Goal: Information Seeking & Learning: Check status

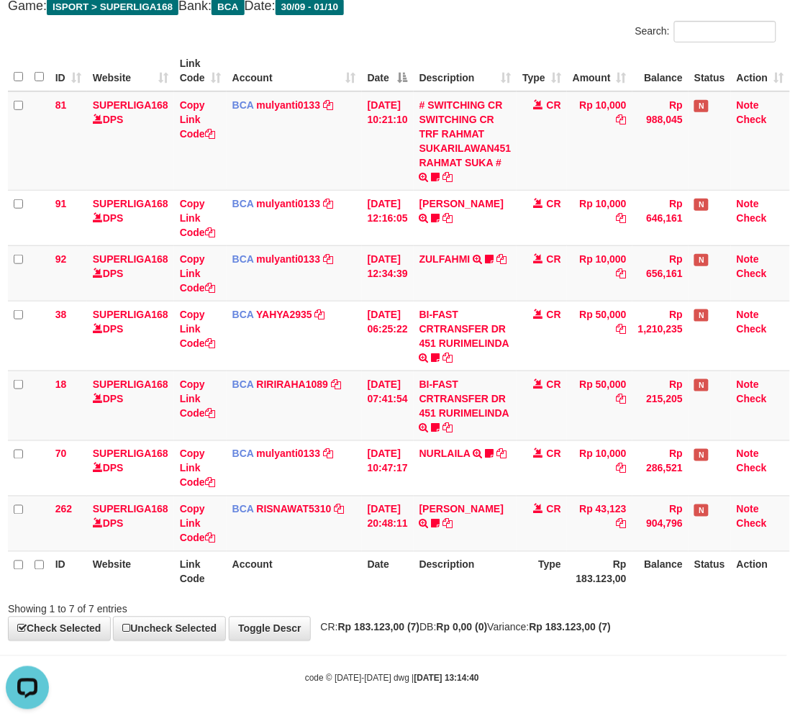
click at [505, 13] on div "**********" at bounding box center [392, 295] width 790 height 692
click at [494, 22] on div "Search:" at bounding box center [590, 33] width 374 height 25
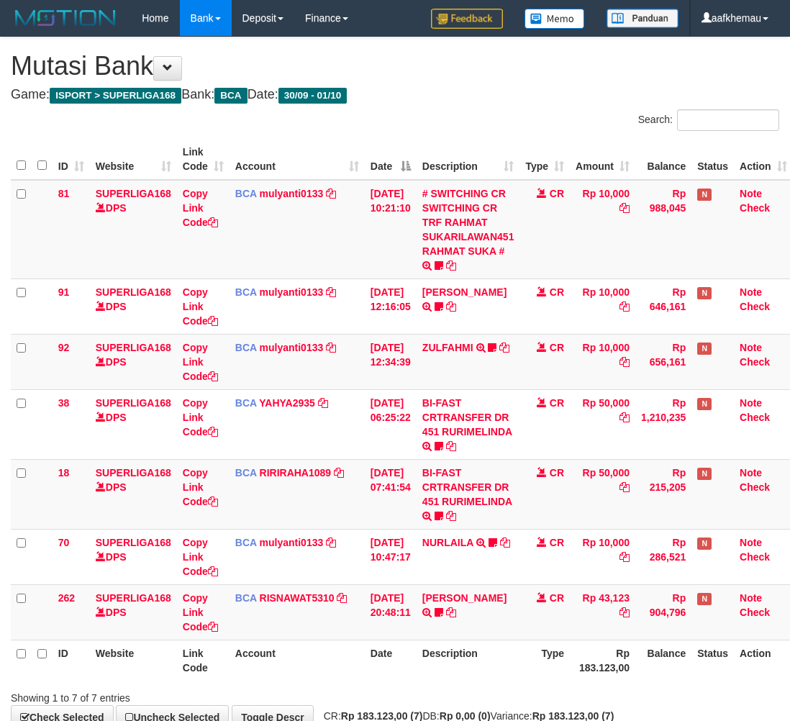
scroll to position [89, 12]
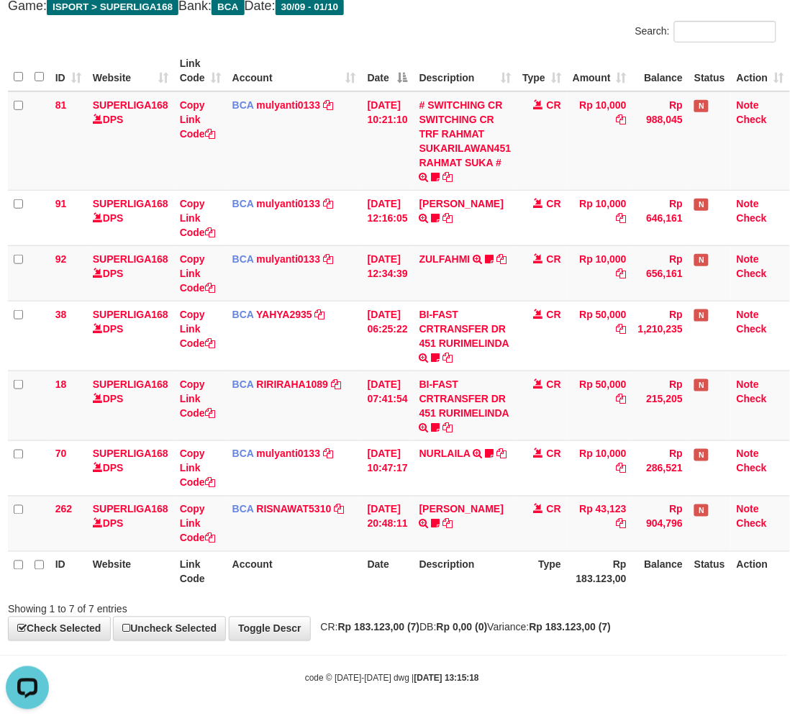
click at [505, 4] on h4 "Game: ISPORT > SUPERLIGA168 Bank: BCA Date: 30/09 - 01/10" at bounding box center [392, 6] width 769 height 14
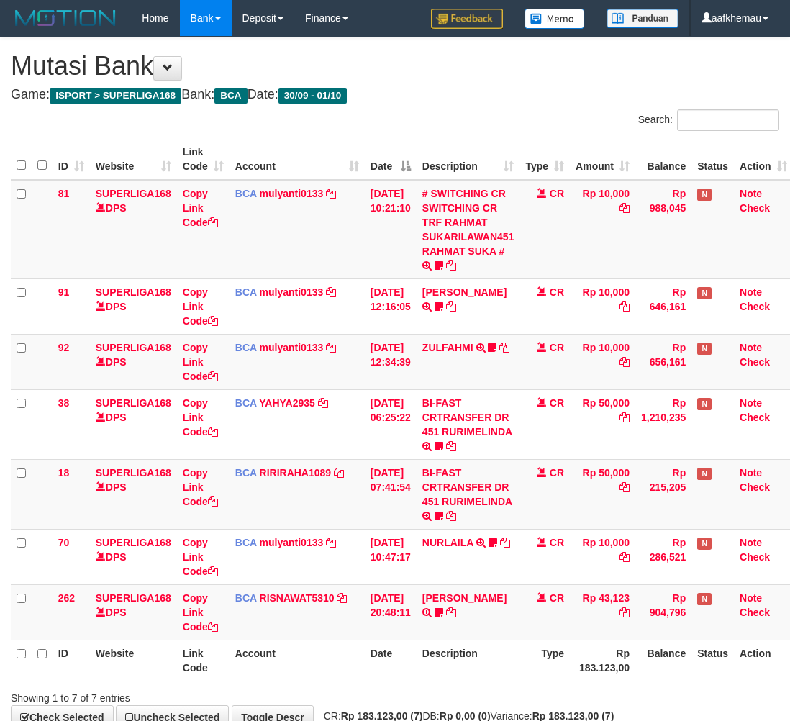
scroll to position [89, 12]
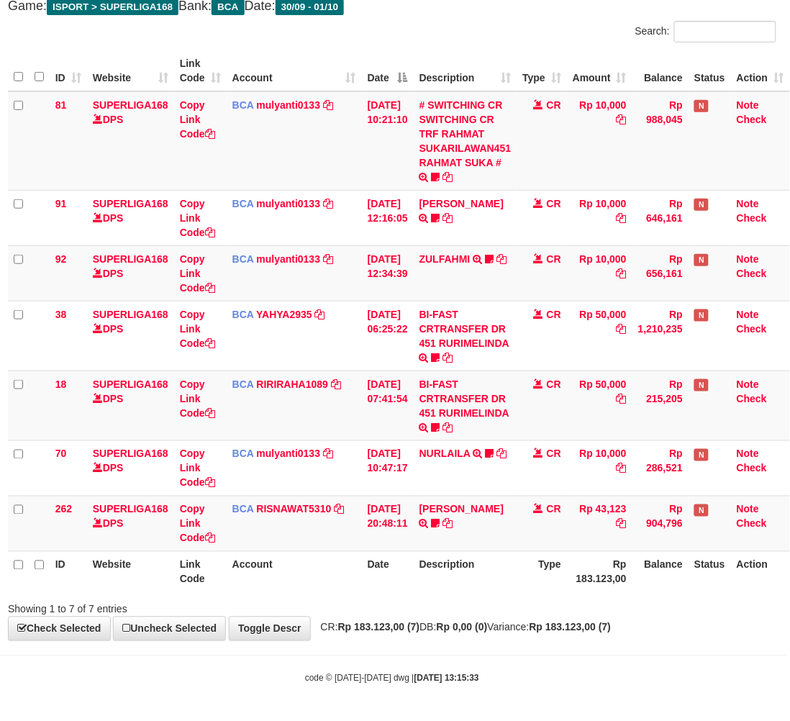
click at [519, 617] on div "**********" at bounding box center [392, 295] width 790 height 692
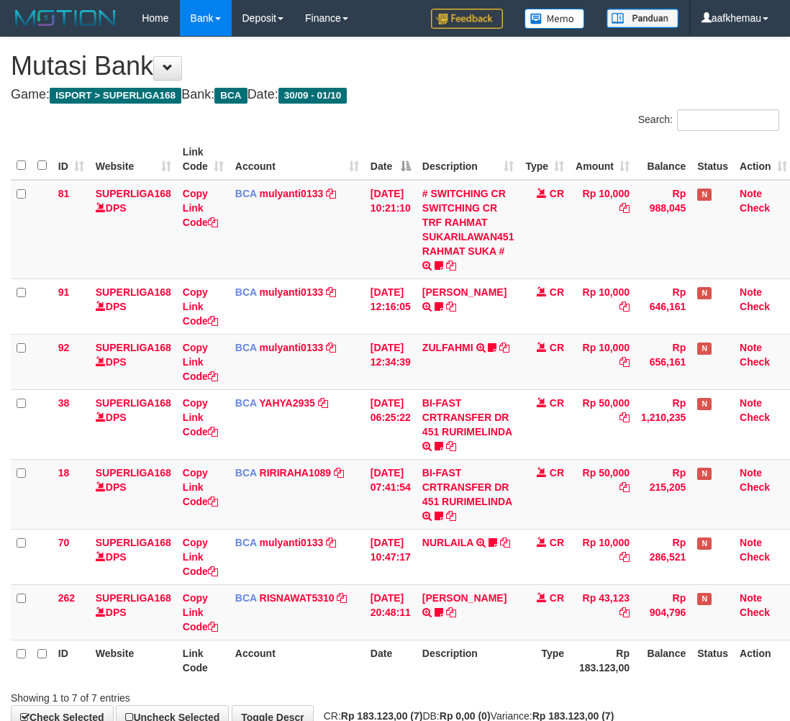
scroll to position [89, 12]
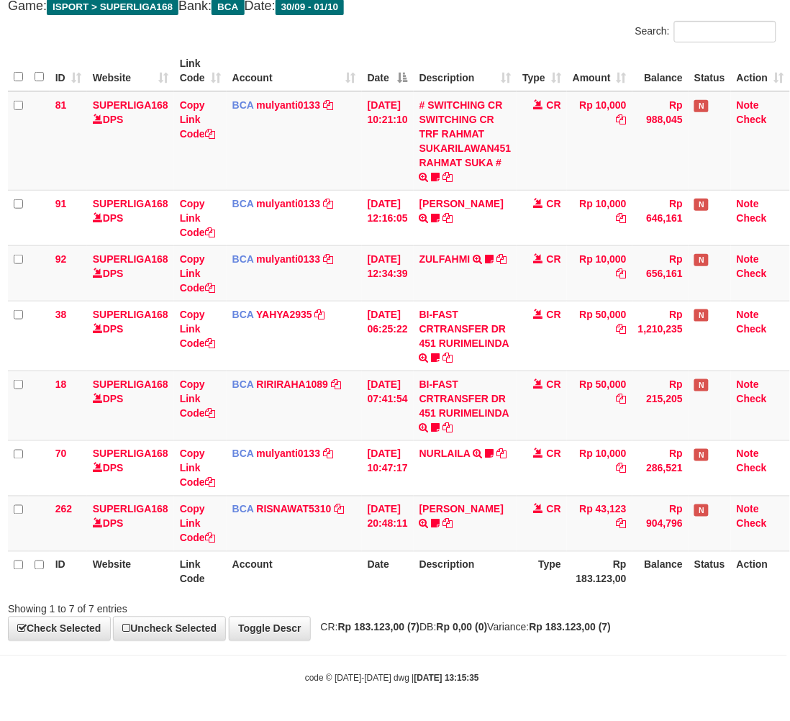
click at [523, 605] on div "Showing 1 to 7 of 7 entries" at bounding box center [392, 607] width 790 height 20
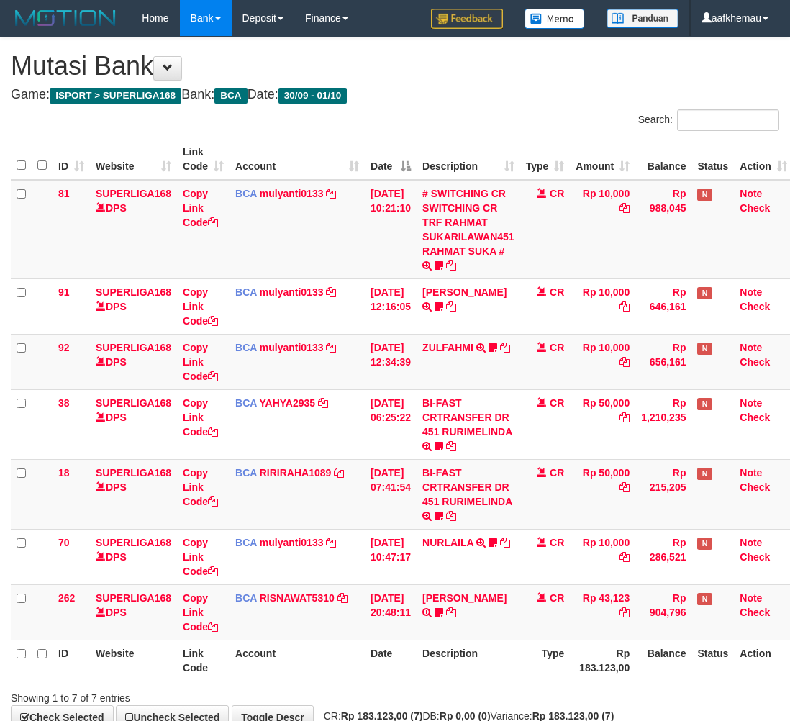
click at [523, 590] on div "ID Website Link Code Account Date Description Type Amount Balance Status Action…" at bounding box center [395, 410] width 790 height 551
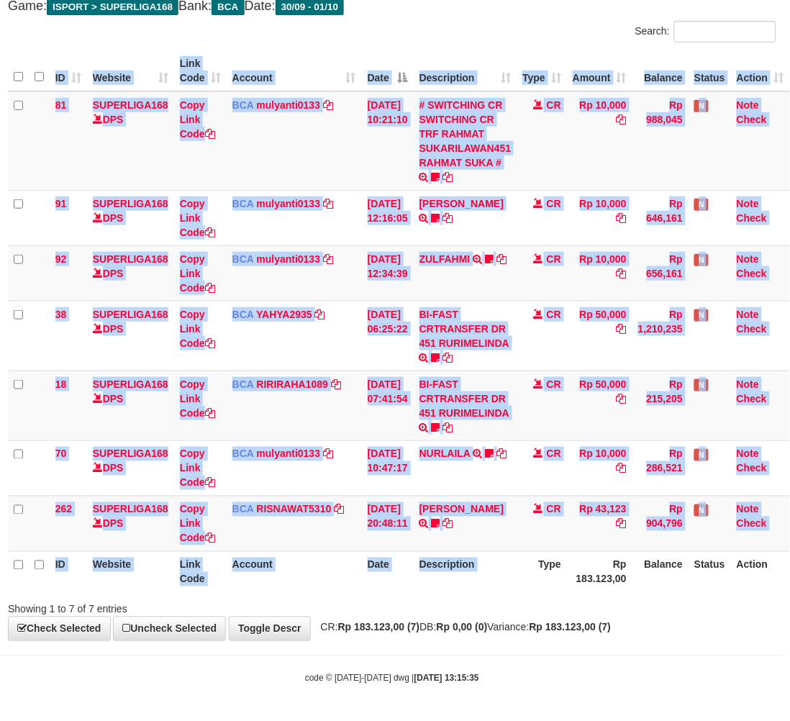
scroll to position [89, 12]
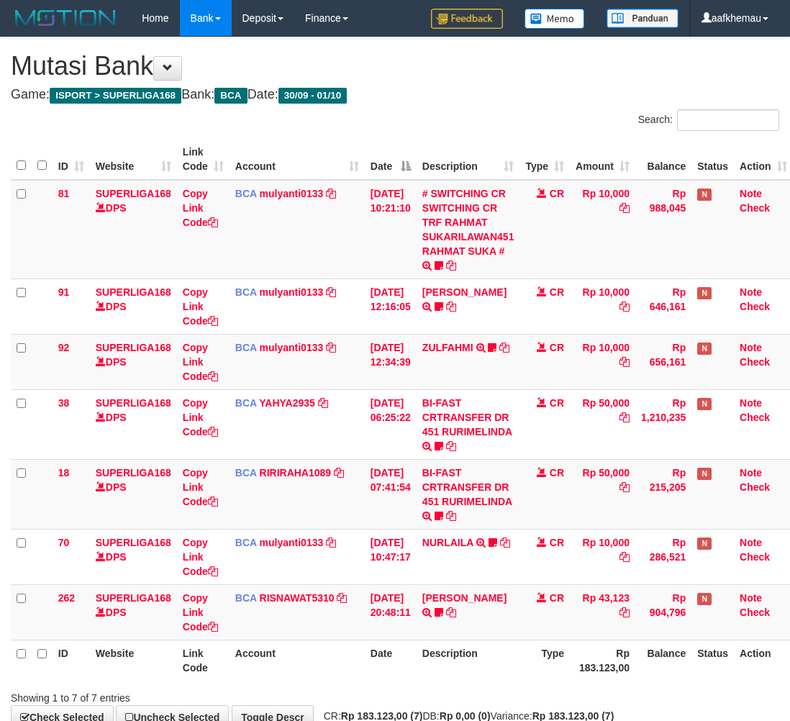
scroll to position [89, 12]
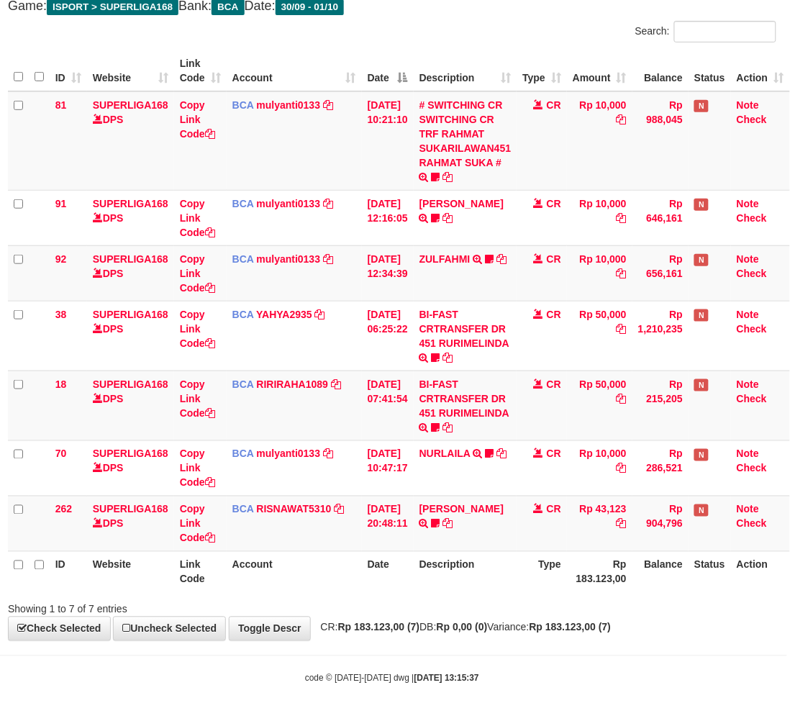
click at [524, 588] on th "Type" at bounding box center [542, 571] width 50 height 41
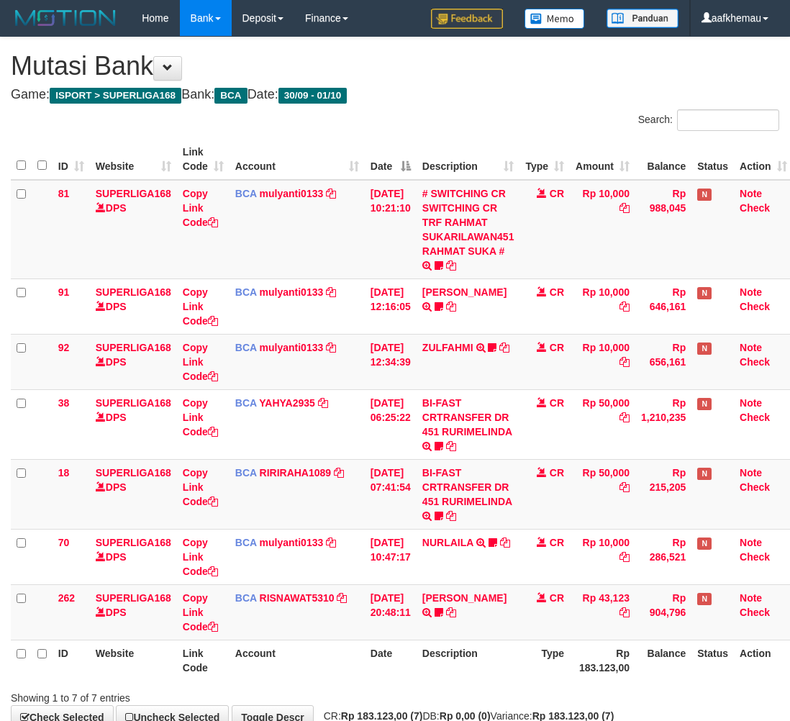
scroll to position [89, 12]
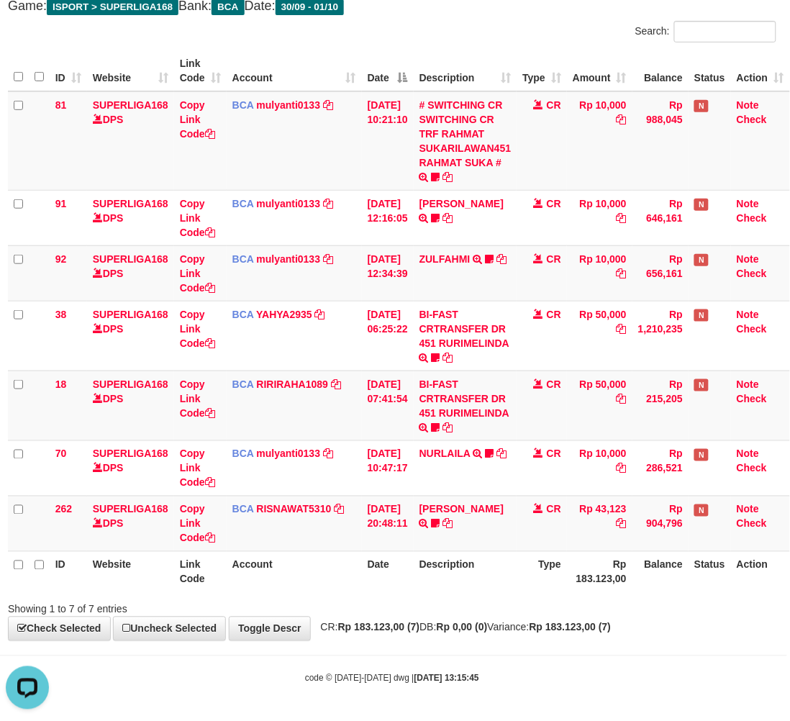
click at [522, 4] on h4 "Game: ISPORT > SUPERLIGA168 Bank: BCA Date: 30/09 - 01/10" at bounding box center [392, 6] width 769 height 14
click at [520, 8] on h4 "Game: ISPORT > SUPERLIGA168 Bank: BCA Date: 30/09 - 01/10" at bounding box center [392, 6] width 769 height 14
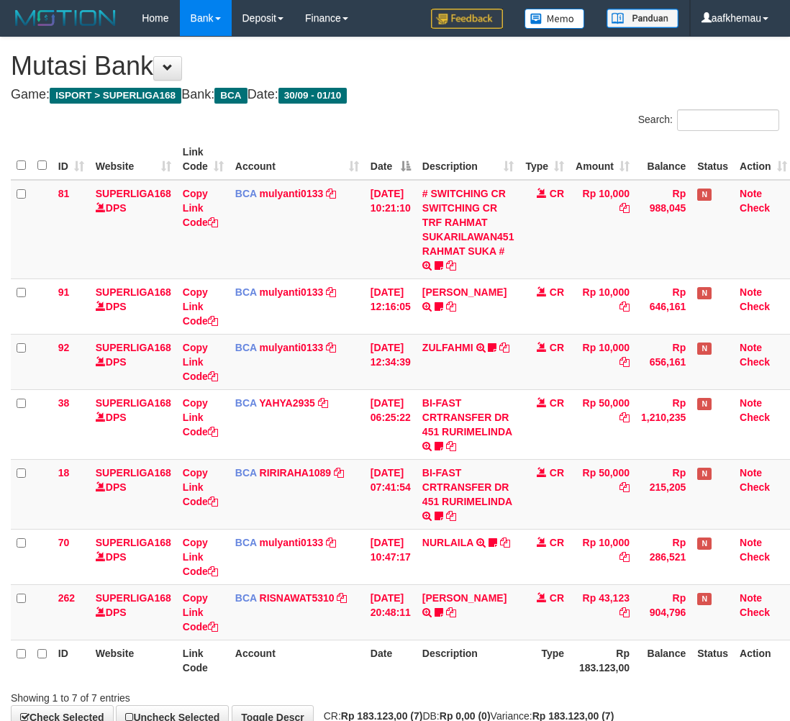
scroll to position [89, 12]
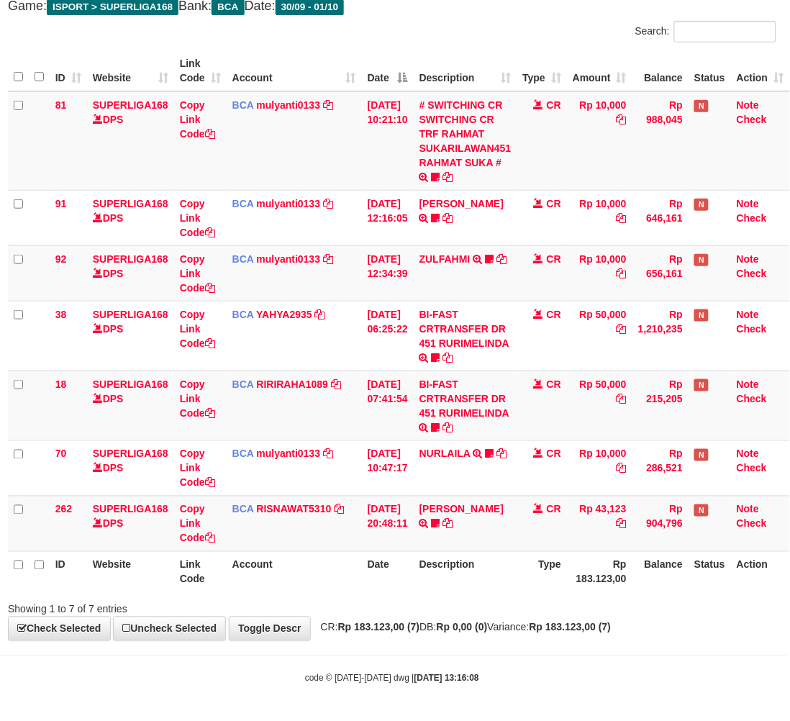
click at [551, 636] on div "**********" at bounding box center [392, 295] width 790 height 692
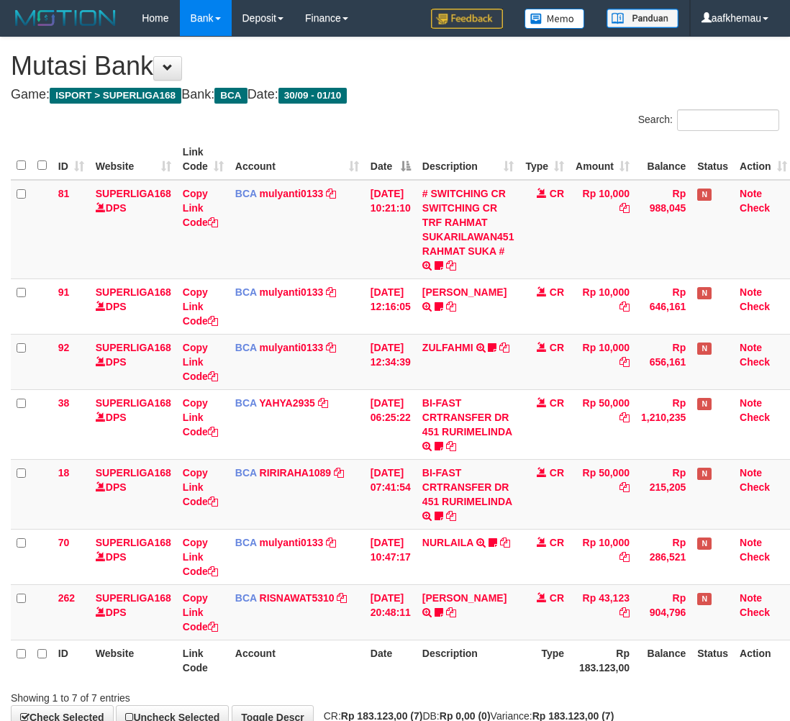
scroll to position [89, 12]
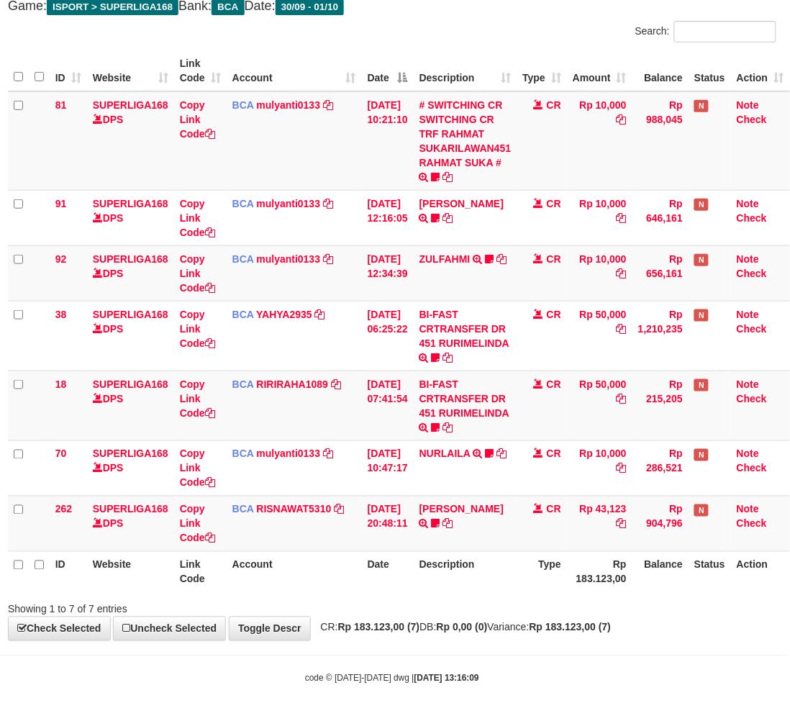
drag, startPoint x: 0, startPoint y: 0, endPoint x: 543, endPoint y: 639, distance: 839.1
click at [543, 639] on div "**********" at bounding box center [392, 295] width 790 height 692
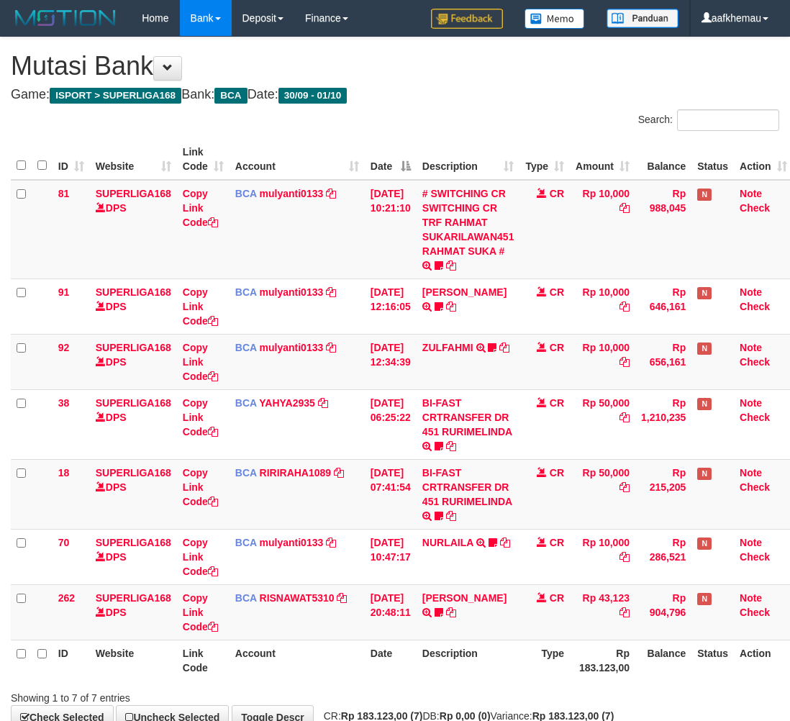
scroll to position [89, 12]
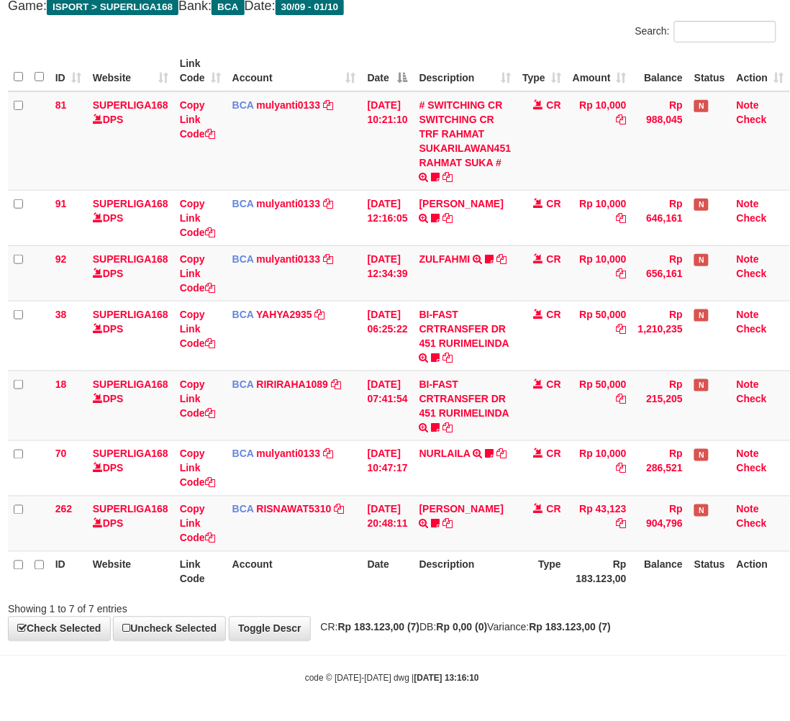
click at [542, 639] on div "**********" at bounding box center [392, 295] width 790 height 692
click at [446, 7] on h4 "Game: ISPORT > SUPERLIGA168 Bank: BCA Date: 30/09 - 01/10" at bounding box center [392, 6] width 769 height 14
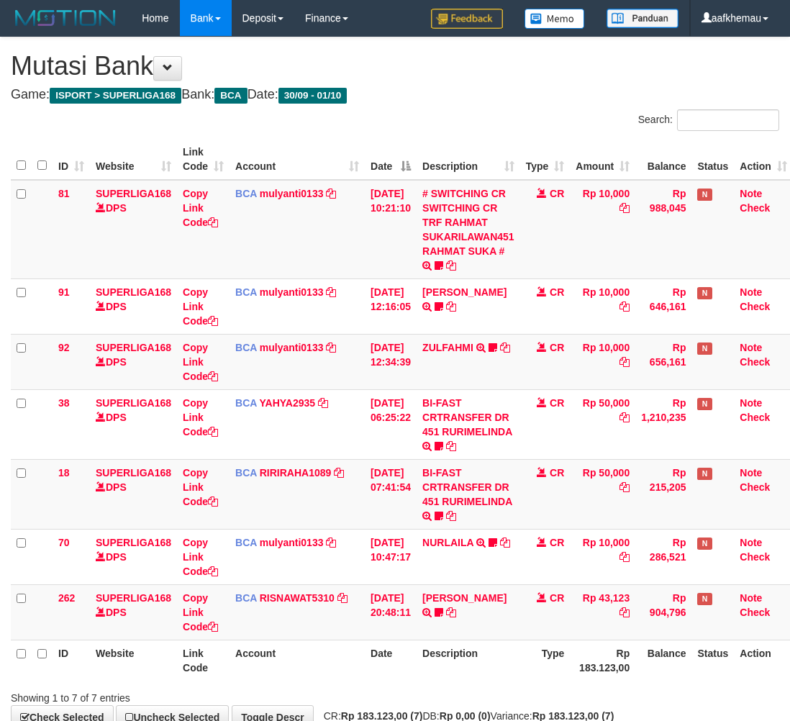
click at [446, 88] on h4 "Game: ISPORT > SUPERLIGA168 Bank: BCA Date: 30/09 - 01/10" at bounding box center [395, 95] width 769 height 14
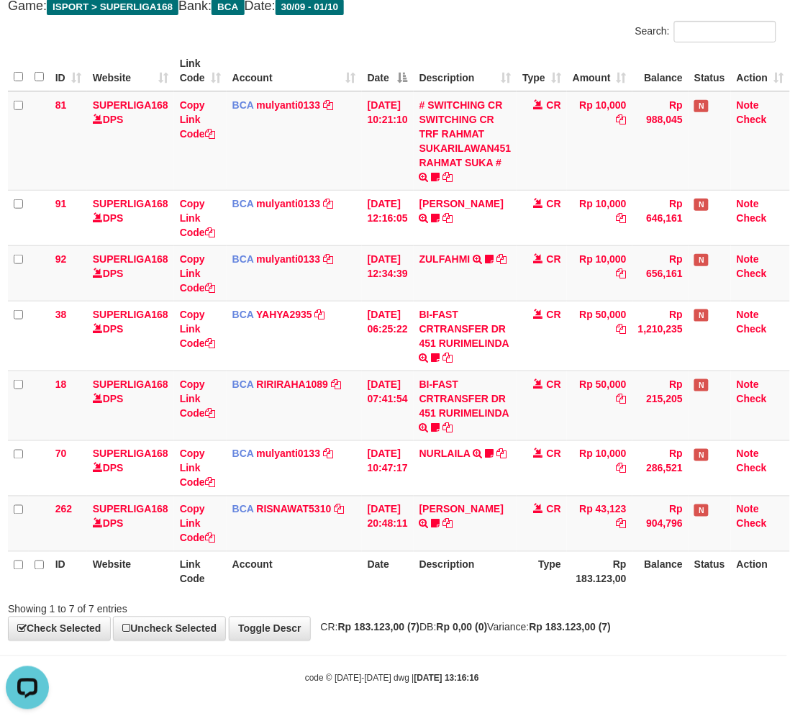
click at [446, 6] on h4 "Game: ISPORT > SUPERLIGA168 Bank: BCA Date: 30/09 - 01/10" at bounding box center [392, 6] width 769 height 14
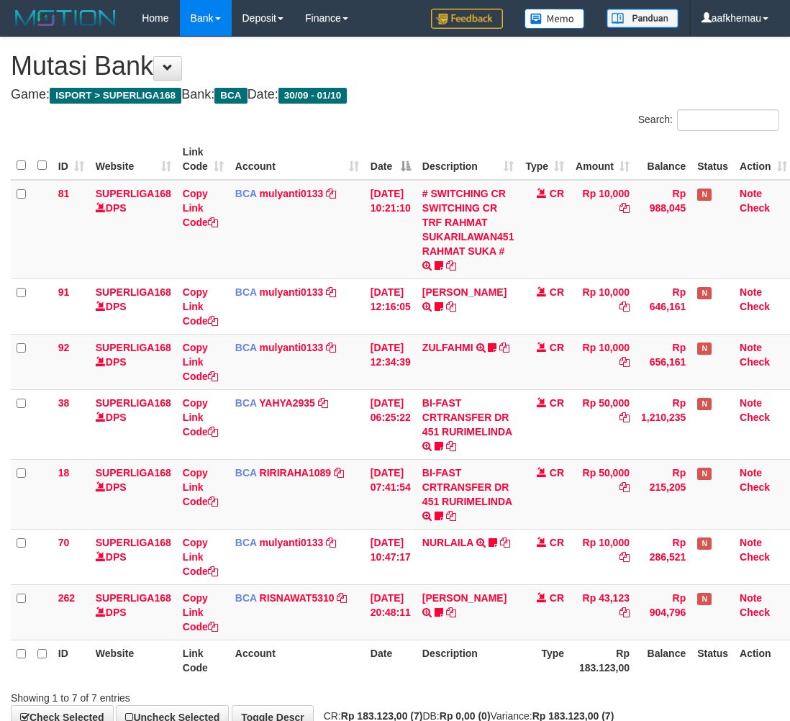
scroll to position [89, 12]
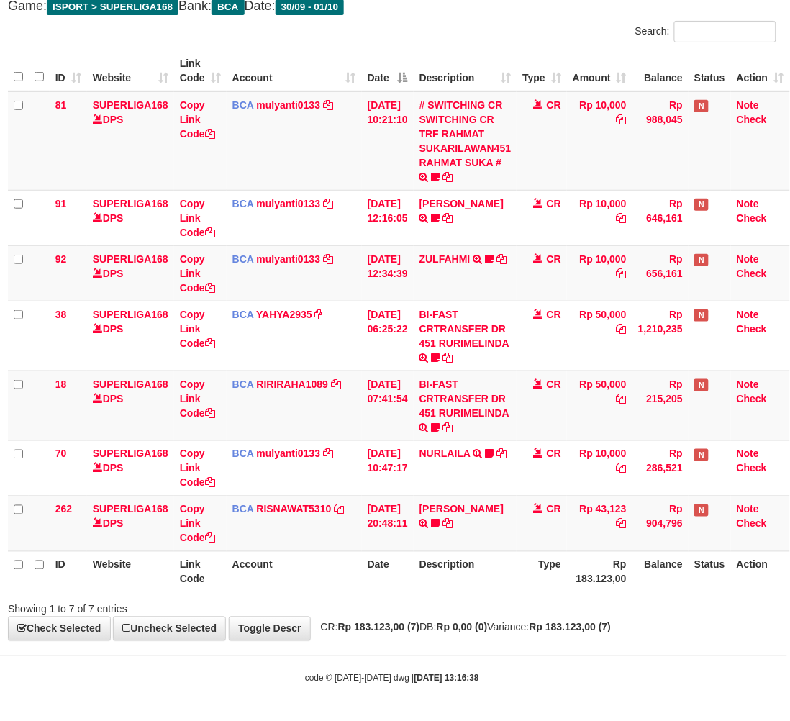
click at [527, 614] on div "Showing 1 to 7 of 7 entries" at bounding box center [392, 607] width 790 height 20
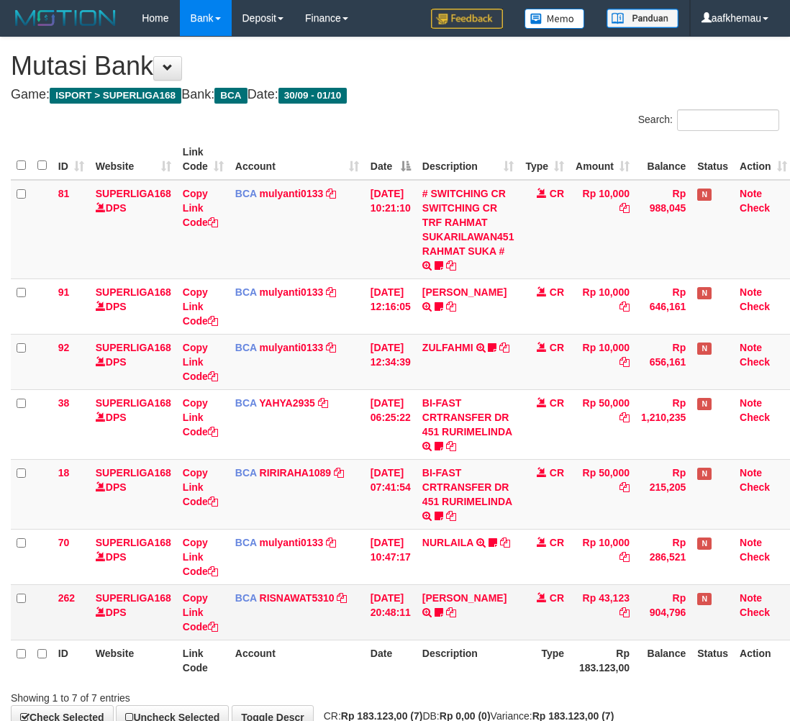
scroll to position [89, 12]
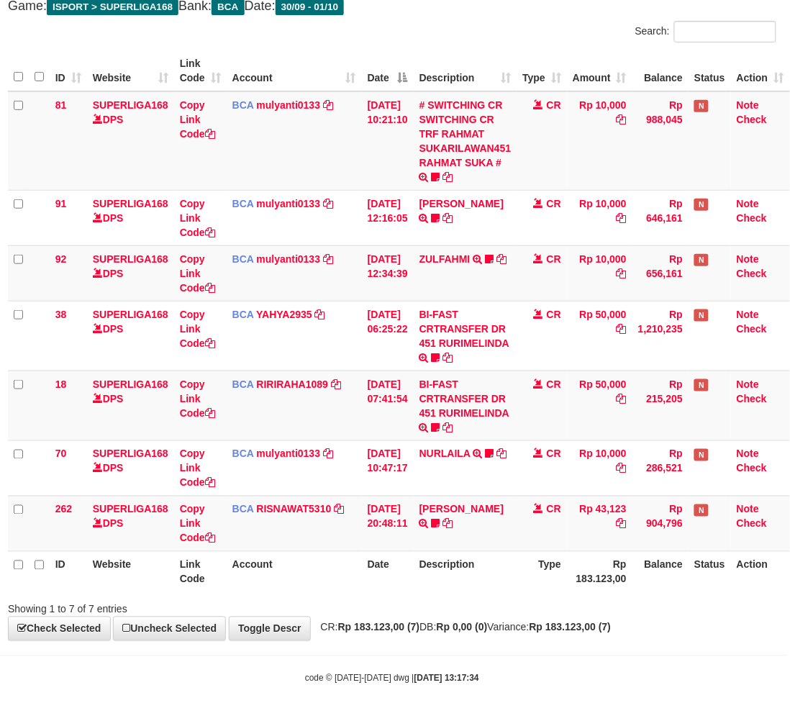
click at [455, 5] on h4 "Game: ISPORT > SUPERLIGA168 Bank: BCA Date: 30/09 - 01/10" at bounding box center [392, 6] width 769 height 14
click at [488, 15] on div "**********" at bounding box center [392, 295] width 790 height 692
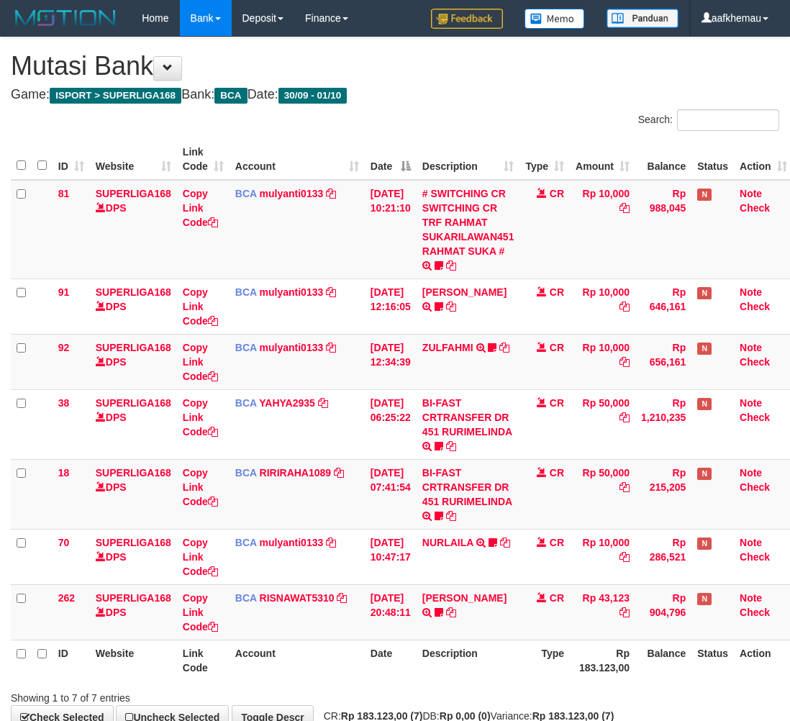
scroll to position [89, 12]
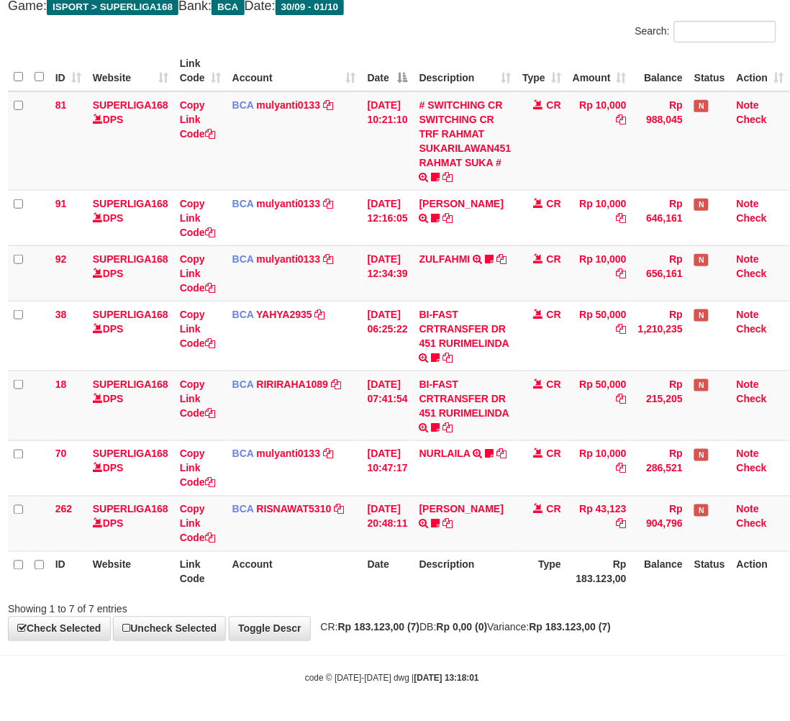
click at [522, 21] on div "Search:" at bounding box center [590, 33] width 374 height 25
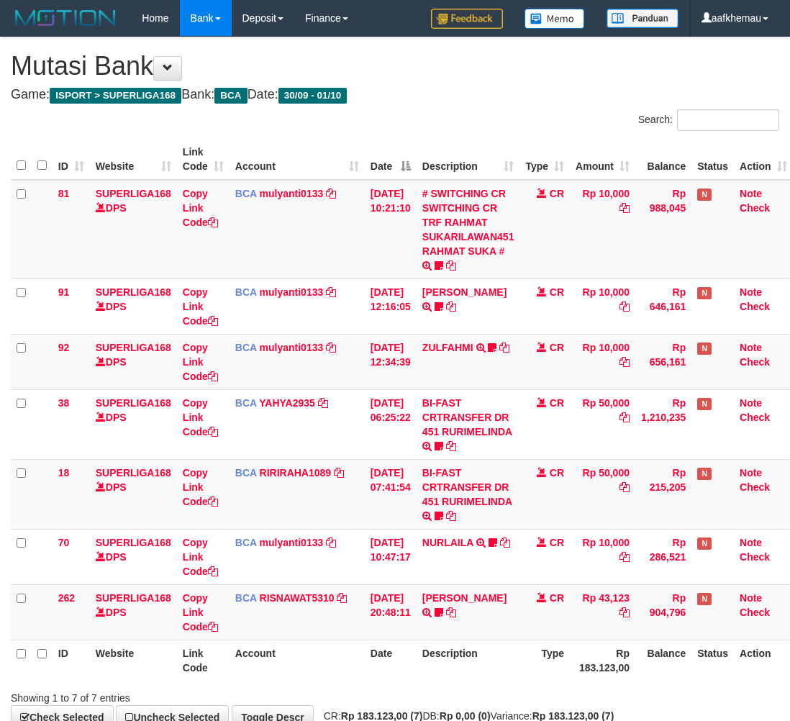
scroll to position [89, 12]
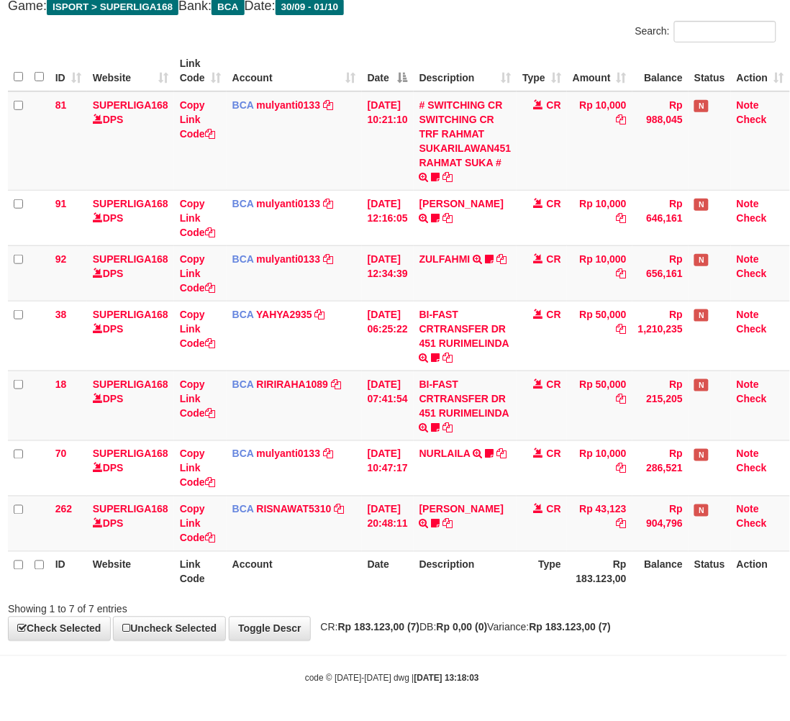
click at [520, 15] on div "**********" at bounding box center [392, 295] width 790 height 692
click at [457, 24] on div "Search:" at bounding box center [590, 33] width 374 height 25
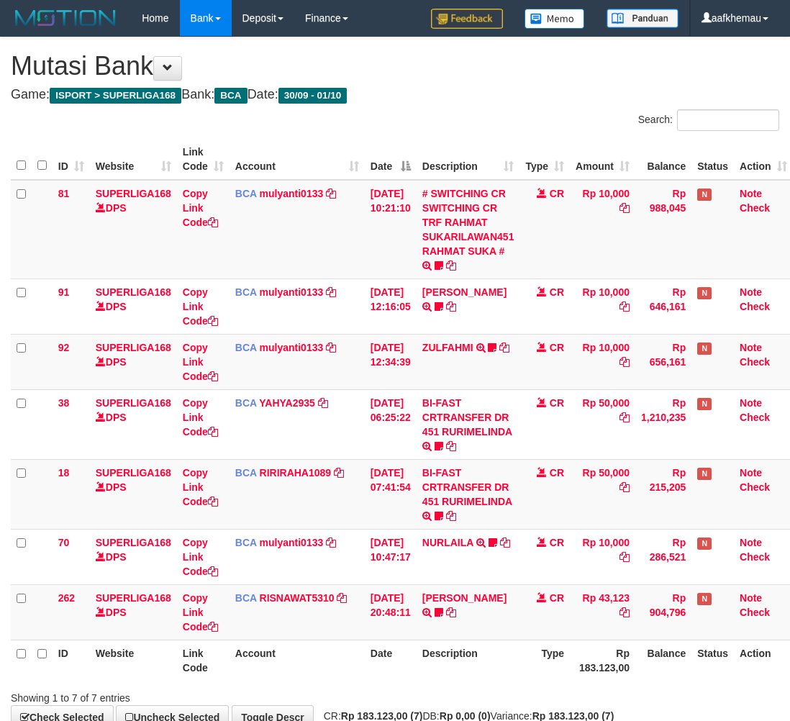
scroll to position [89, 12]
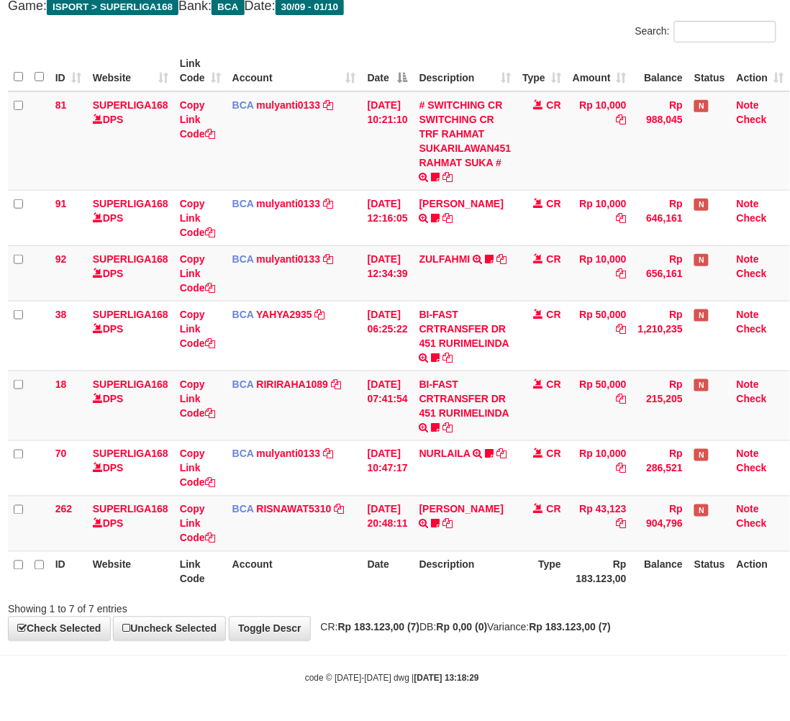
click at [534, 603] on div "Showing 1 to 7 of 7 entries" at bounding box center [392, 607] width 790 height 20
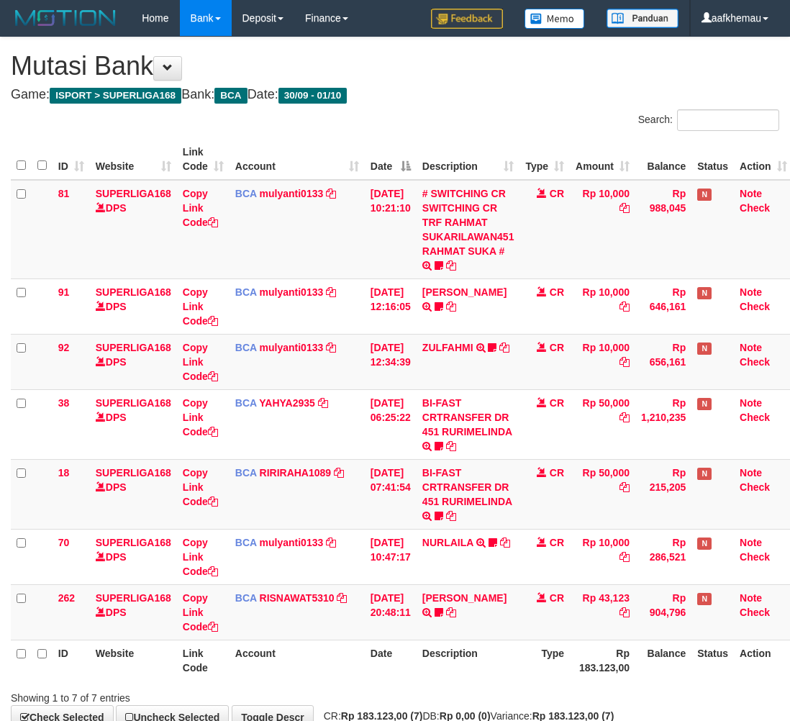
scroll to position [89, 12]
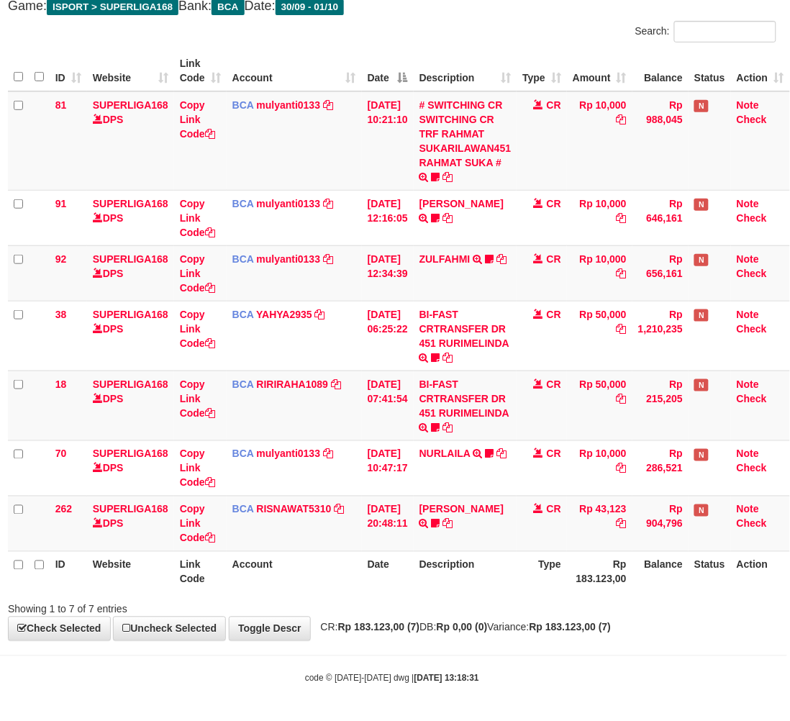
click at [515, 584] on tr "ID Website Link Code Account Date Description Type Rp 183.123,00 Balance Status…" at bounding box center [399, 571] width 782 height 41
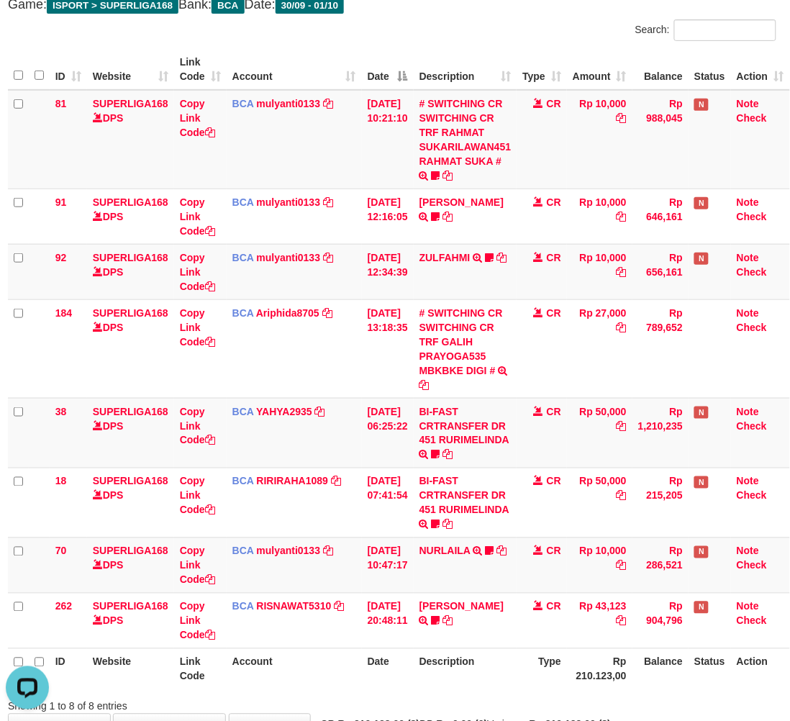
click at [584, 19] on div "Search:" at bounding box center [590, 31] width 374 height 25
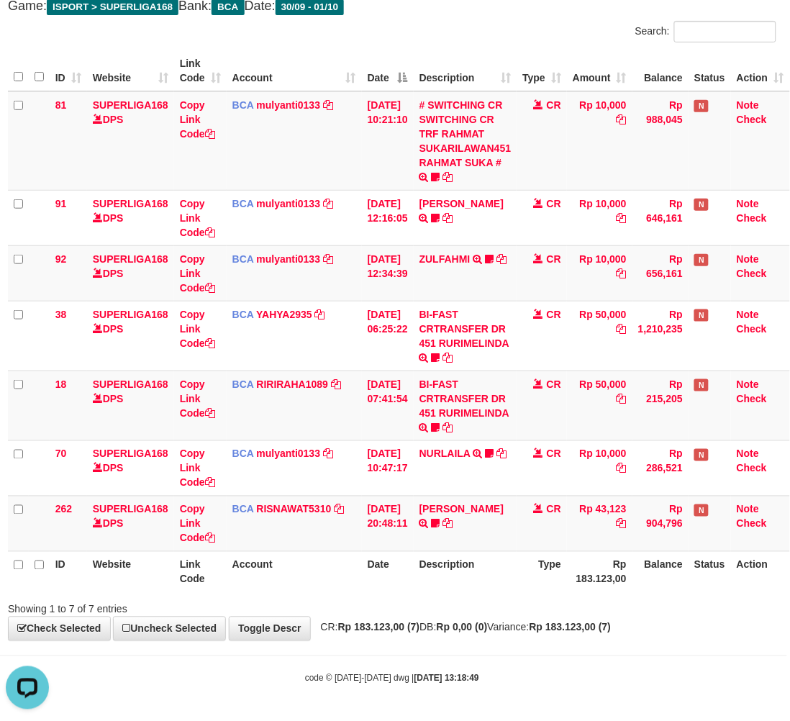
click at [451, 0] on html "Toggle navigation Home Bank Account List Load By Website Group [ISPORT] SUPERLI…" at bounding box center [392, 316] width 790 height 810
click at [463, 14] on div "**********" at bounding box center [392, 295] width 790 height 692
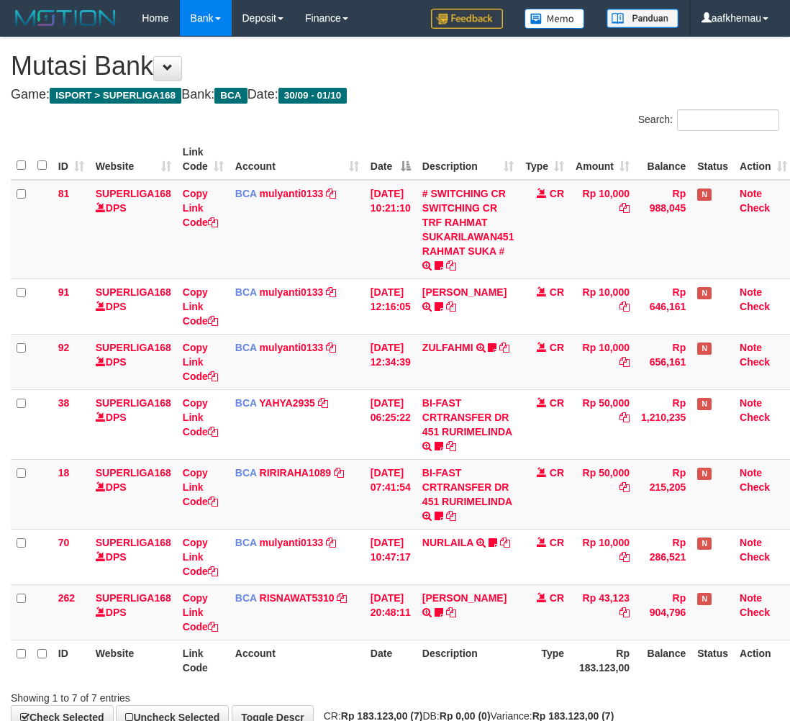
scroll to position [89, 12]
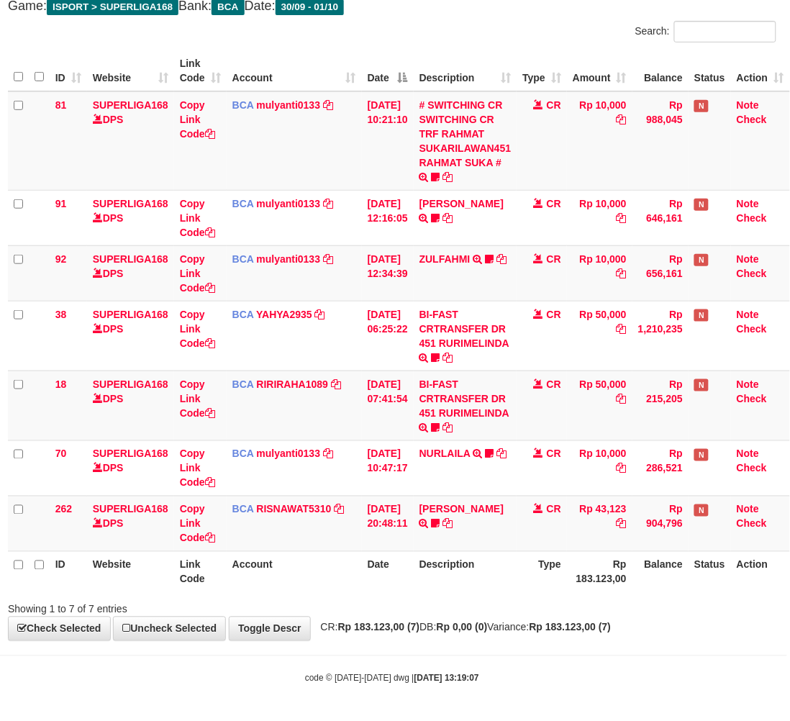
click at [584, 630] on strong "Rp 183.123,00 (7)" at bounding box center [571, 628] width 82 height 12
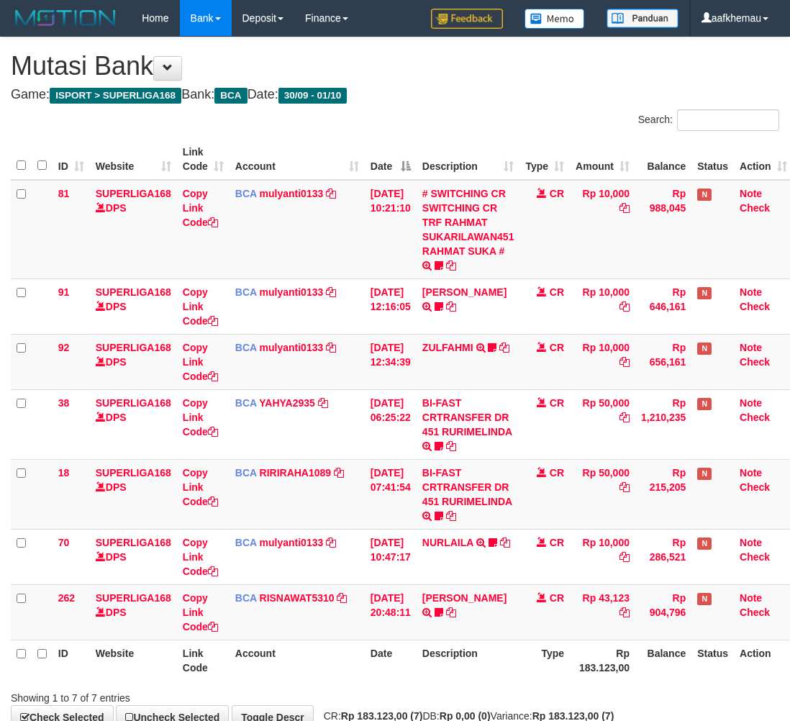
scroll to position [89, 12]
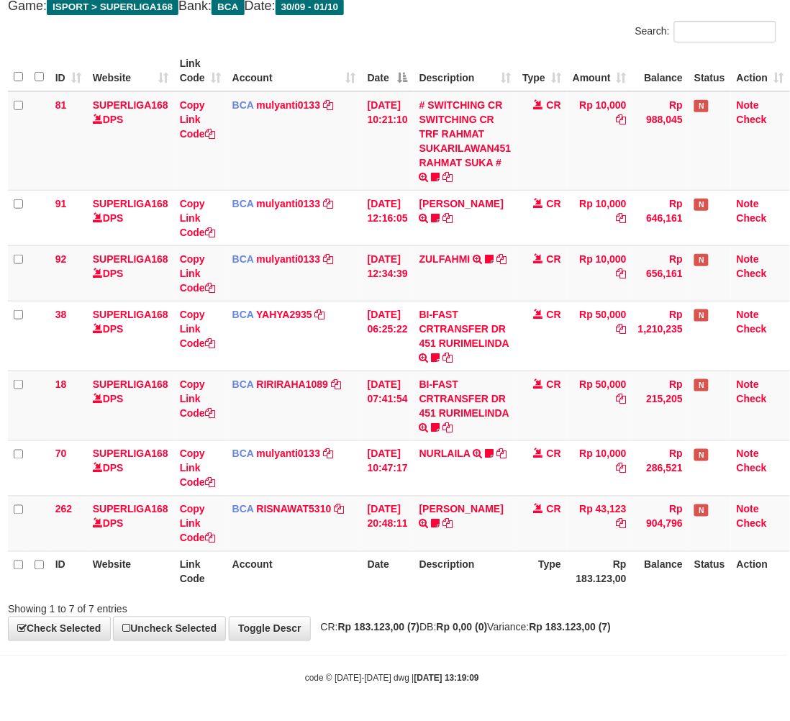
click at [470, 13] on div "**********" at bounding box center [392, 295] width 790 height 692
click at [443, 15] on div "**********" at bounding box center [392, 295] width 790 height 692
click at [430, 36] on div "Search:" at bounding box center [590, 33] width 374 height 25
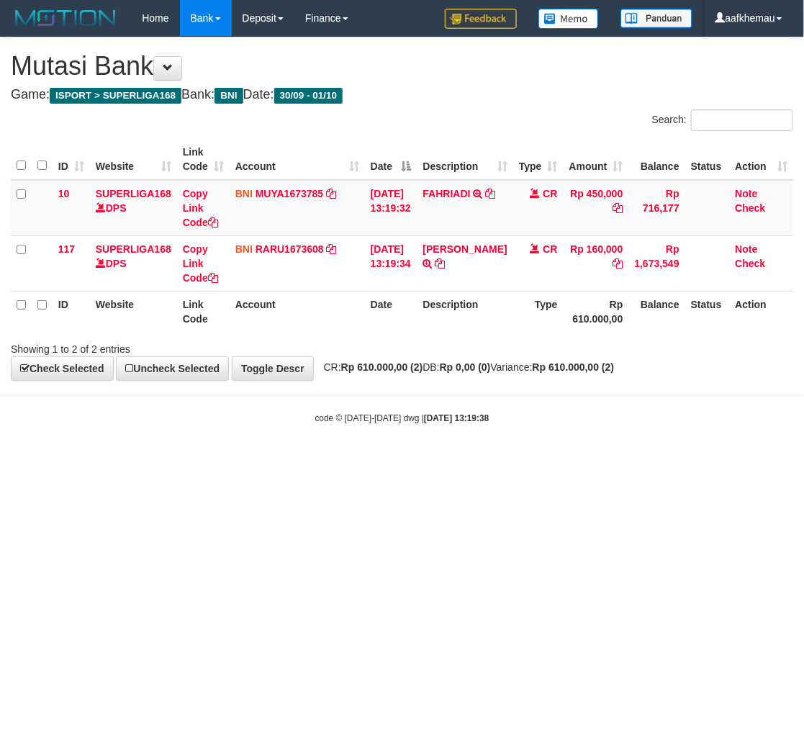
click at [585, 414] on body "Toggle navigation Home Bank Account List Load By Website Group [ISPORT] SUPERLI…" at bounding box center [402, 230] width 804 height 461
click at [589, 375] on div "**********" at bounding box center [402, 208] width 804 height 343
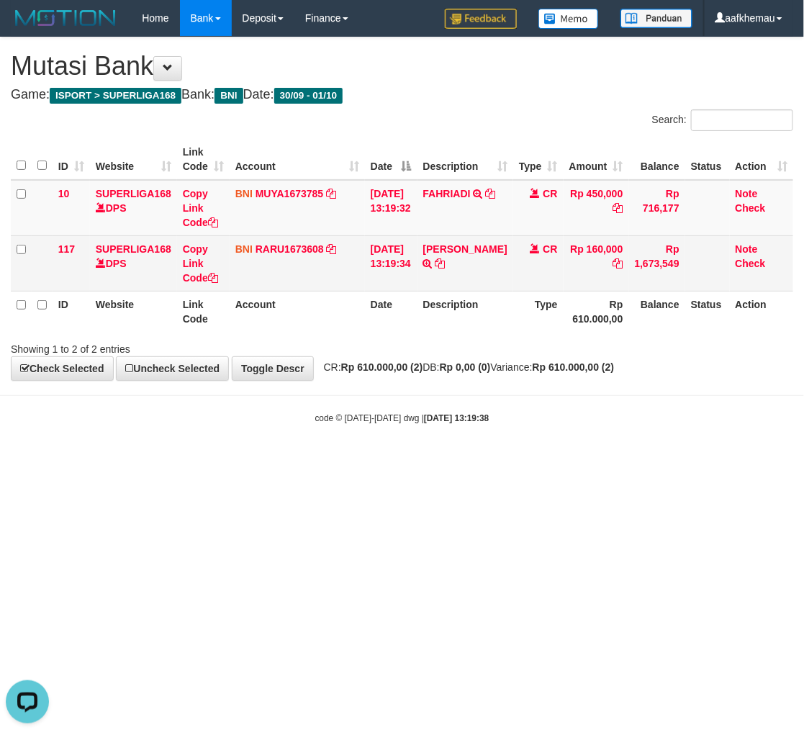
click at [281, 239] on td "BNI RARU1673608 DPS RANDI RUSTANDI mutasi_20251001_4808 | 117 mutasi_20251001_4…" at bounding box center [297, 262] width 135 height 55
click at [281, 242] on td "BNI RARU1673608 DPS RANDI RUSTANDI mutasi_20251001_4808 | 117 mutasi_20251001_4…" at bounding box center [297, 262] width 135 height 55
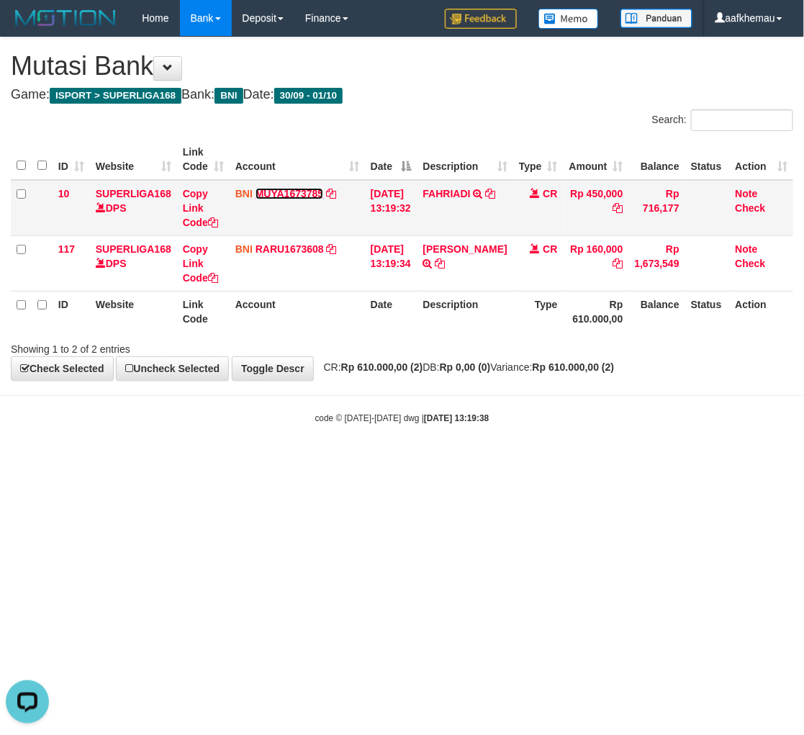
click at [276, 191] on link "MUYA1673785" at bounding box center [290, 194] width 68 height 12
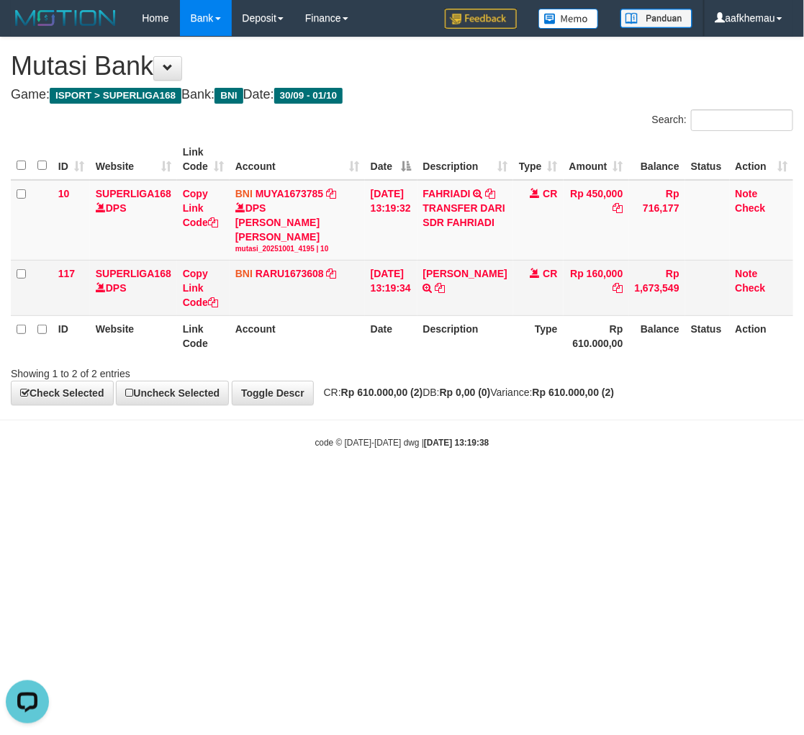
click at [286, 270] on td "BNI RARU1673608 DPS RANDI RUSTANDI mutasi_20251001_4808 | 117 mutasi_20251001_4…" at bounding box center [297, 288] width 135 height 55
click at [286, 278] on link "RARU1673608" at bounding box center [290, 274] width 68 height 12
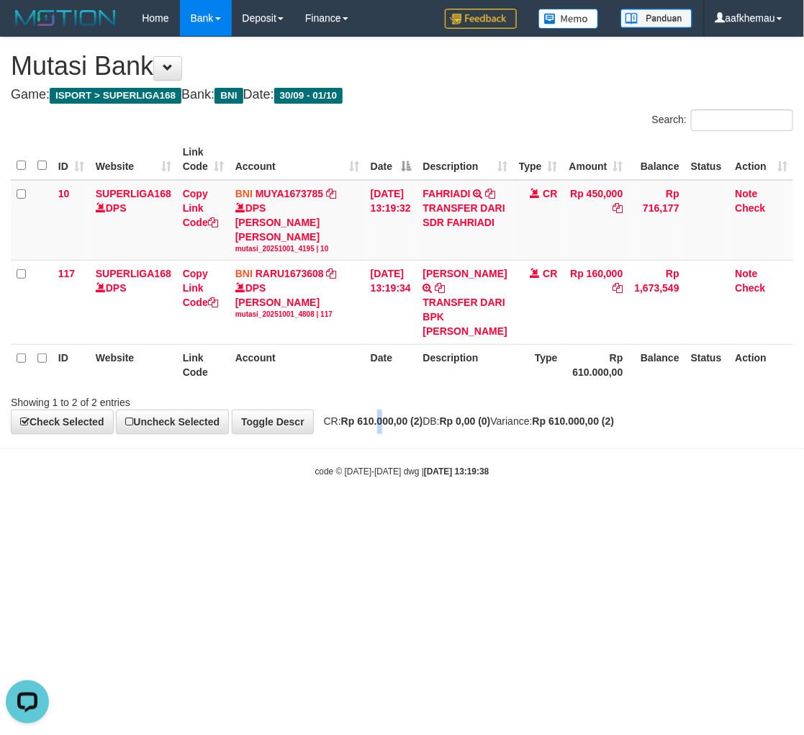
drag, startPoint x: 389, startPoint y: 438, endPoint x: 405, endPoint y: 426, distance: 19.6
click at [396, 427] on strong "Rp 610.000,00 (2)" at bounding box center [382, 421] width 82 height 12
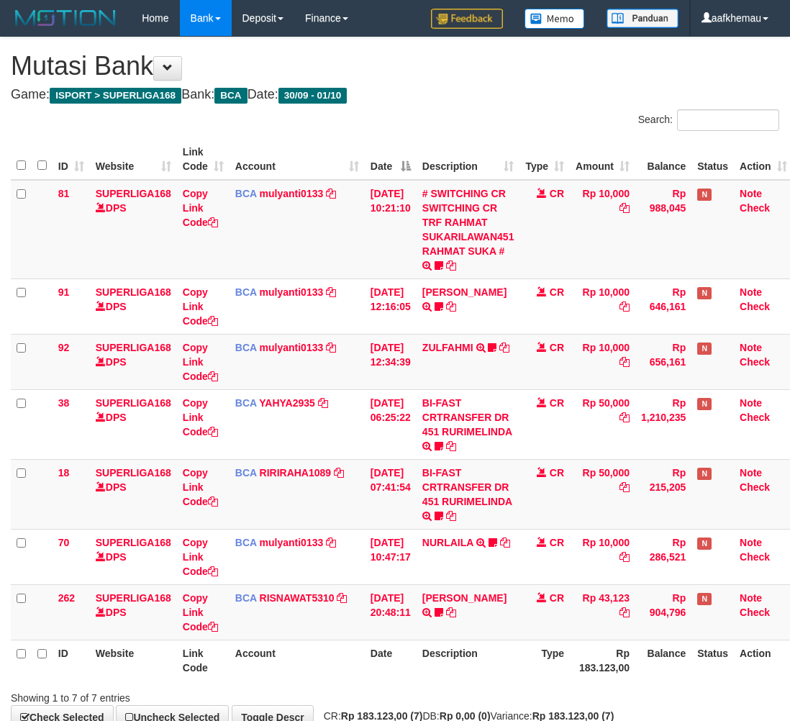
click at [527, 636] on div "**********" at bounding box center [395, 383] width 790 height 692
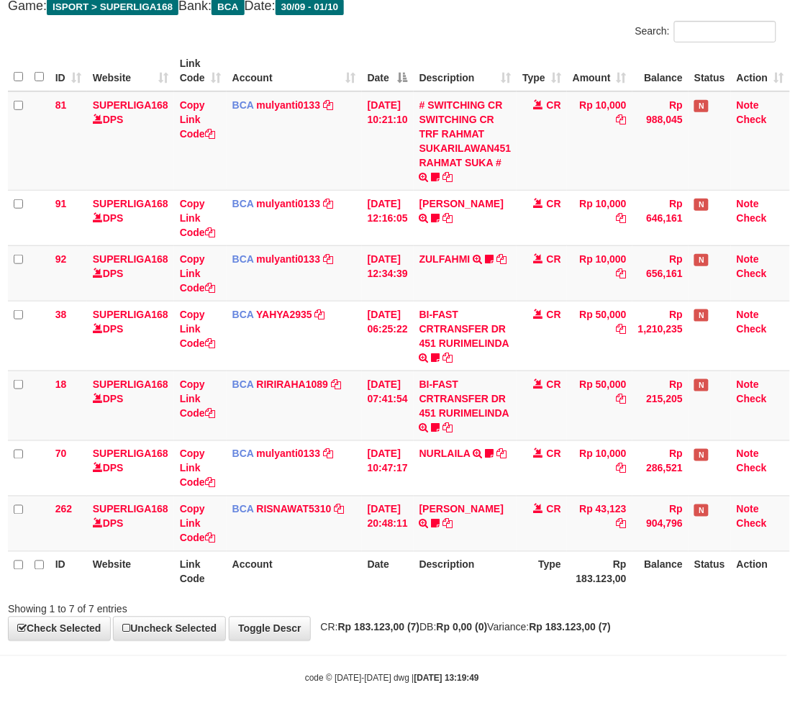
scroll to position [89, 12]
click at [505, 22] on div "Search:" at bounding box center [590, 33] width 374 height 25
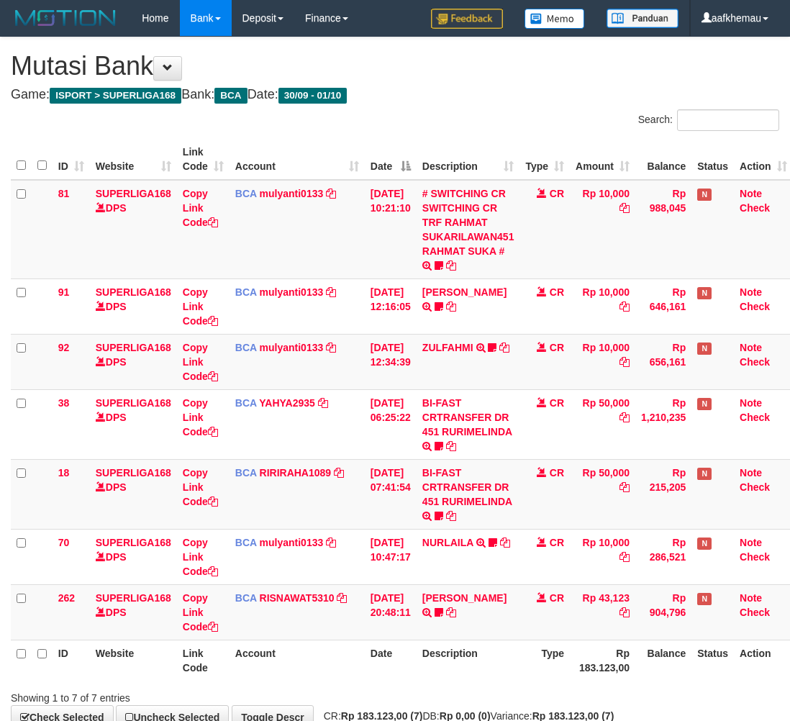
scroll to position [89, 12]
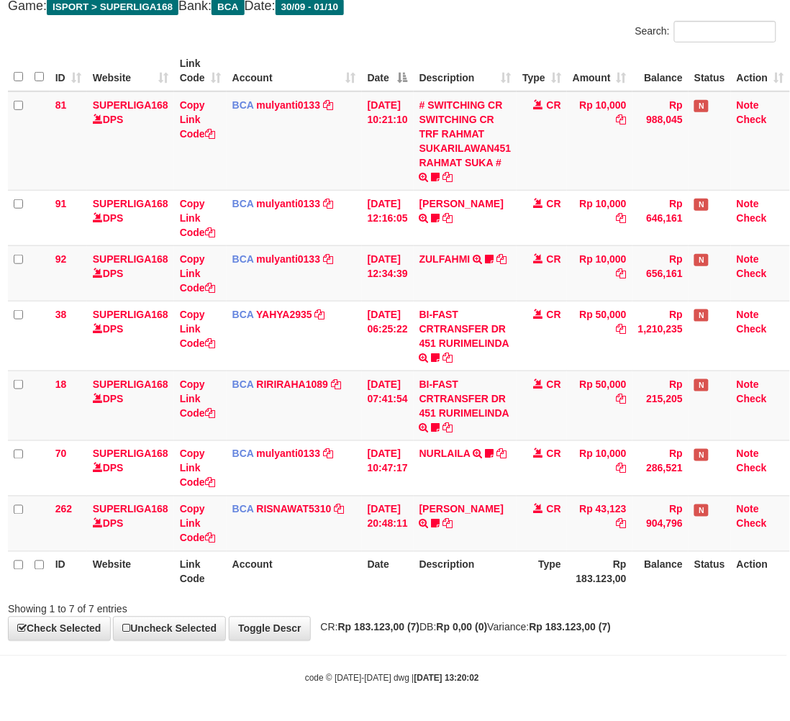
click at [508, 578] on th "Description" at bounding box center [466, 571] width 104 height 41
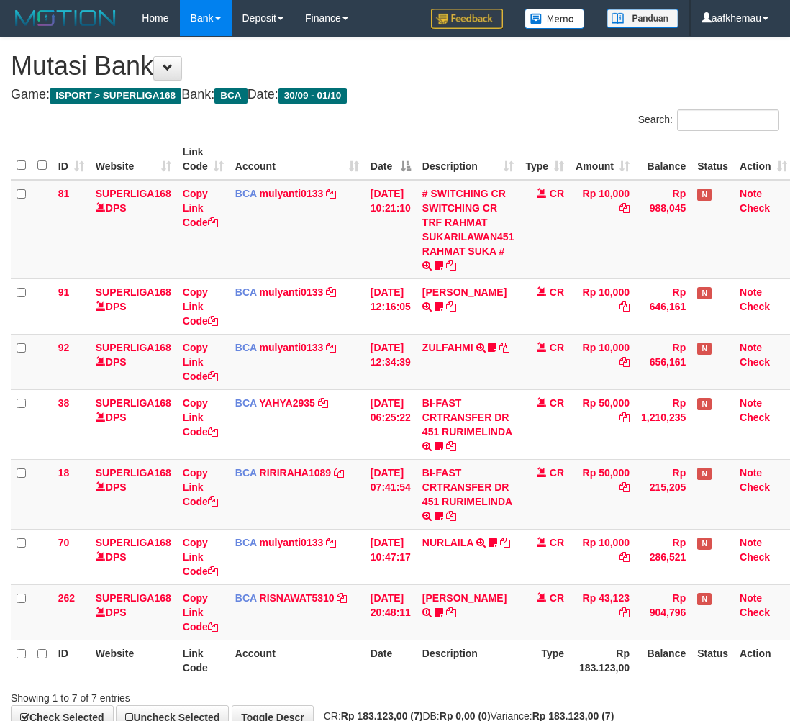
scroll to position [89, 12]
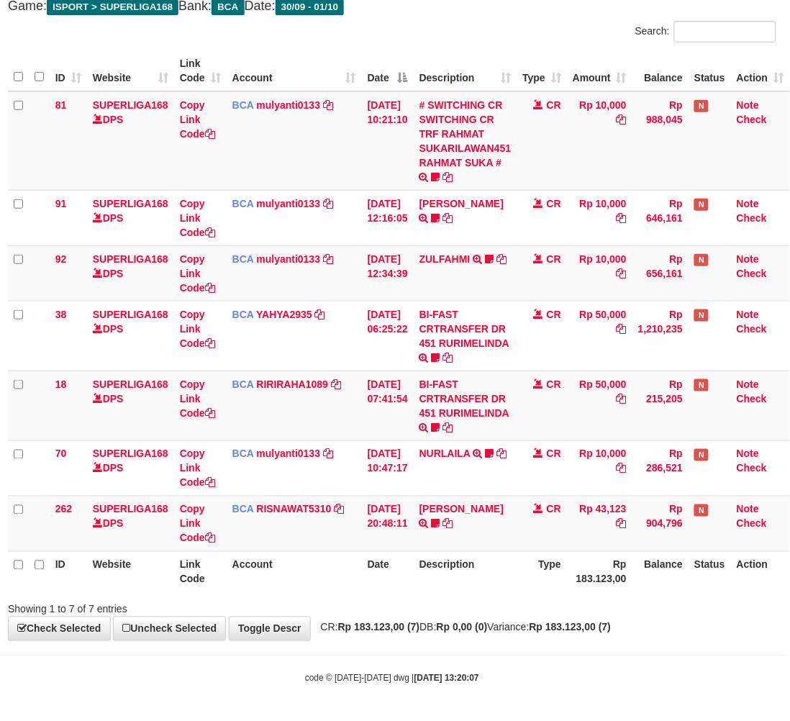
click at [440, 595] on div "ID Website Link Code Account Date Description Type Amount Balance Status Action…" at bounding box center [392, 321] width 790 height 551
drag, startPoint x: 470, startPoint y: 8, endPoint x: 472, endPoint y: 0, distance: 8.2
click at [472, 4] on h4 "Game: ISPORT > SUPERLIGA168 Bank: BCA Date: 30/09 - 01/10" at bounding box center [392, 6] width 769 height 14
click at [456, 1] on h4 "Game: ISPORT > SUPERLIGA168 Bank: BCA Date: 30/09 - 01/10" at bounding box center [392, 6] width 769 height 14
click at [484, 1] on h4 "Game: ISPORT > SUPERLIGA168 Bank: BCA Date: 30/09 - 01/10" at bounding box center [392, 6] width 769 height 14
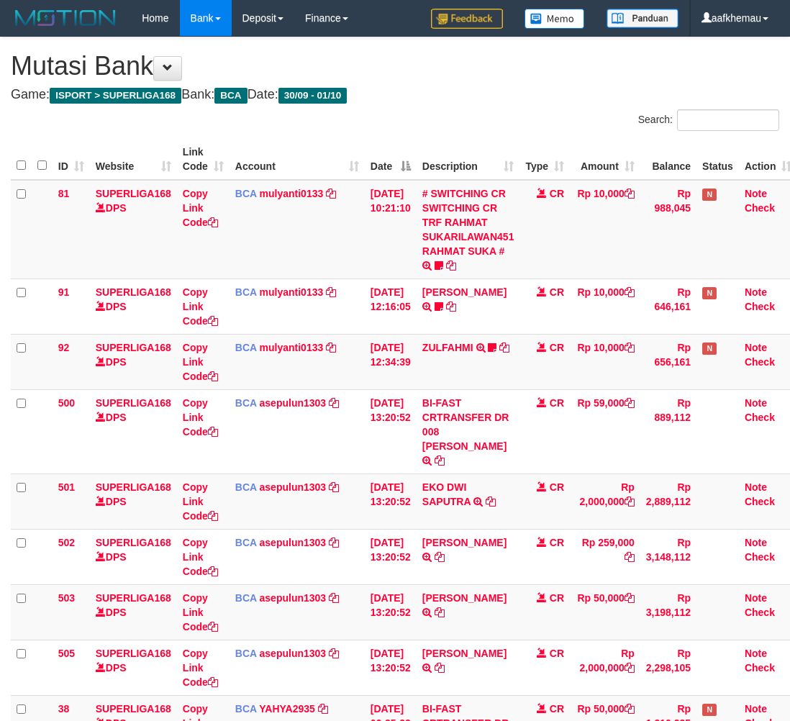
scroll to position [90, 12]
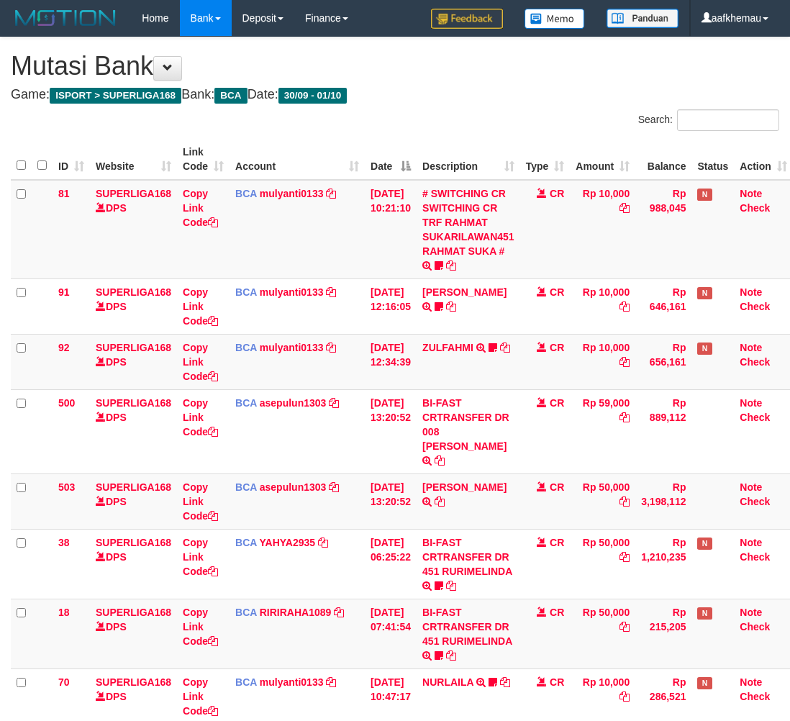
click at [487, 88] on h4 "Game: ISPORT > SUPERLIGA168 Bank: BCA Date: 30/09 - 01/10" at bounding box center [395, 95] width 769 height 14
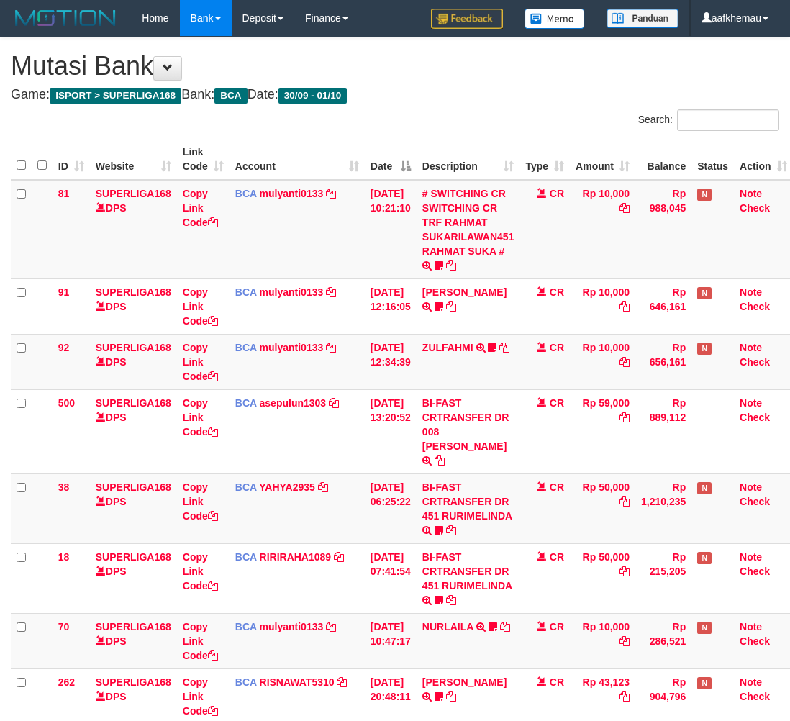
scroll to position [91, 12]
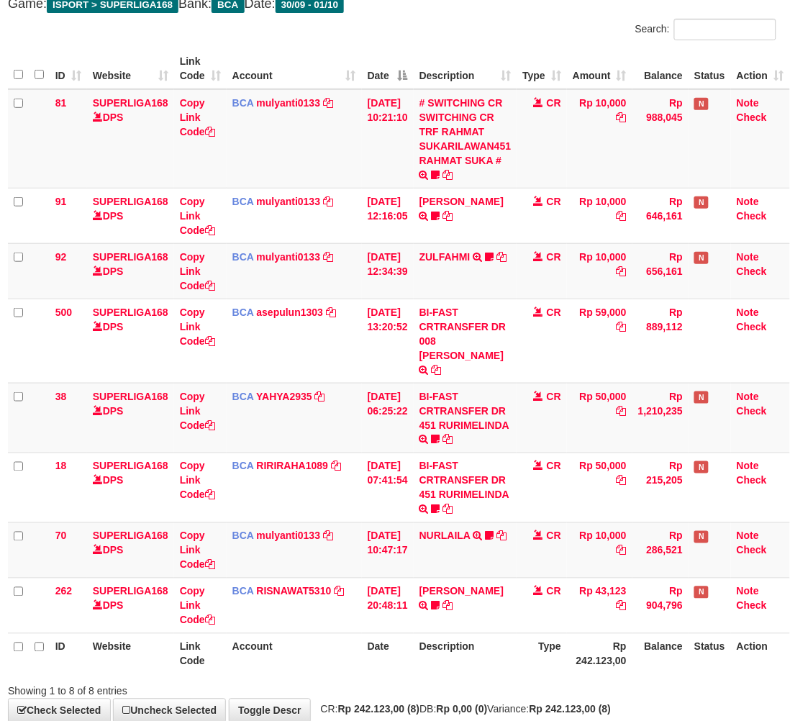
click at [472, 1] on h4 "Game: ISPORT > SUPERLIGA168 Bank: BCA Date: 30/09 - 01/10" at bounding box center [392, 4] width 769 height 14
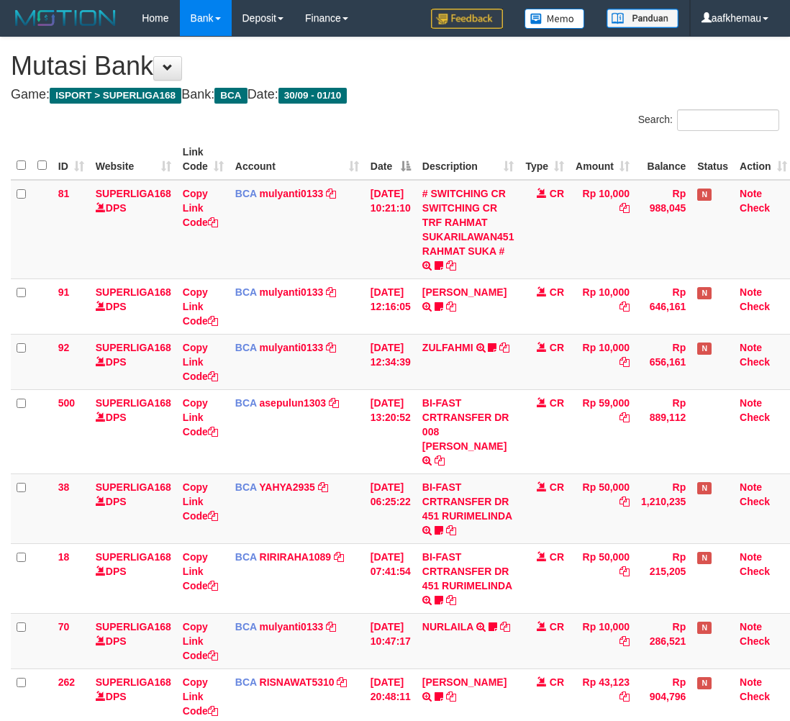
scroll to position [91, 12]
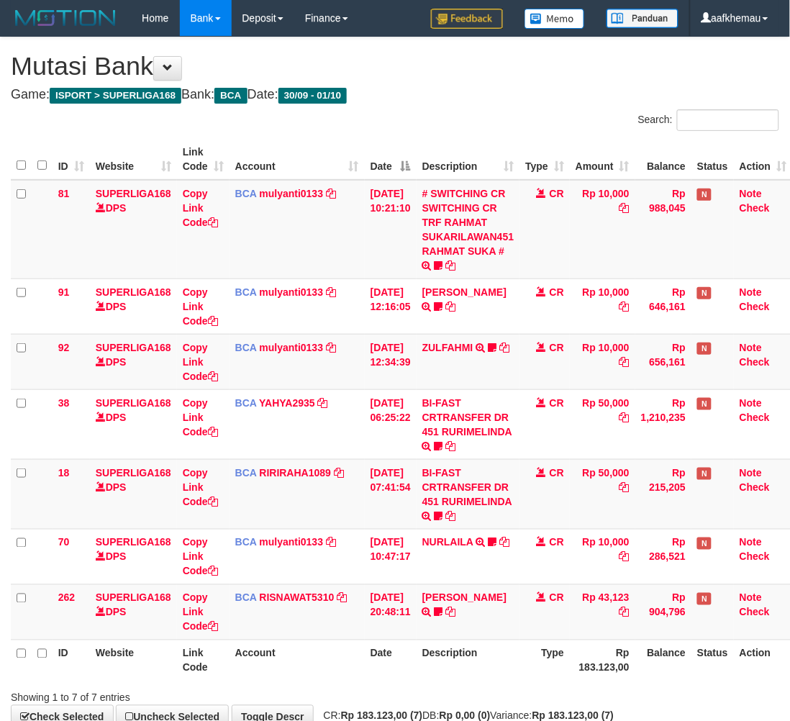
scroll to position [89, 12]
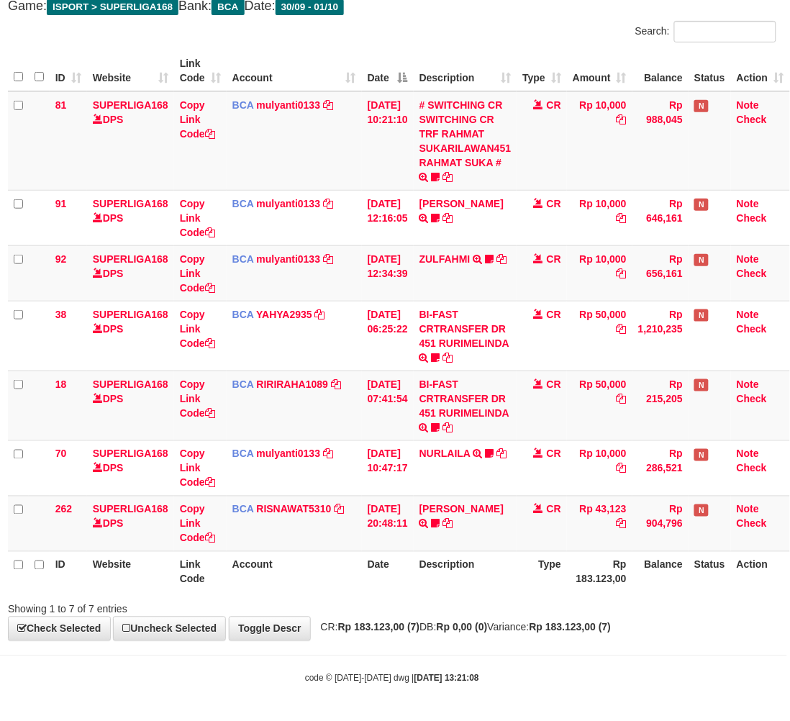
click at [454, 55] on th "Description" at bounding box center [466, 70] width 104 height 41
click at [473, 585] on th "Description" at bounding box center [466, 571] width 104 height 41
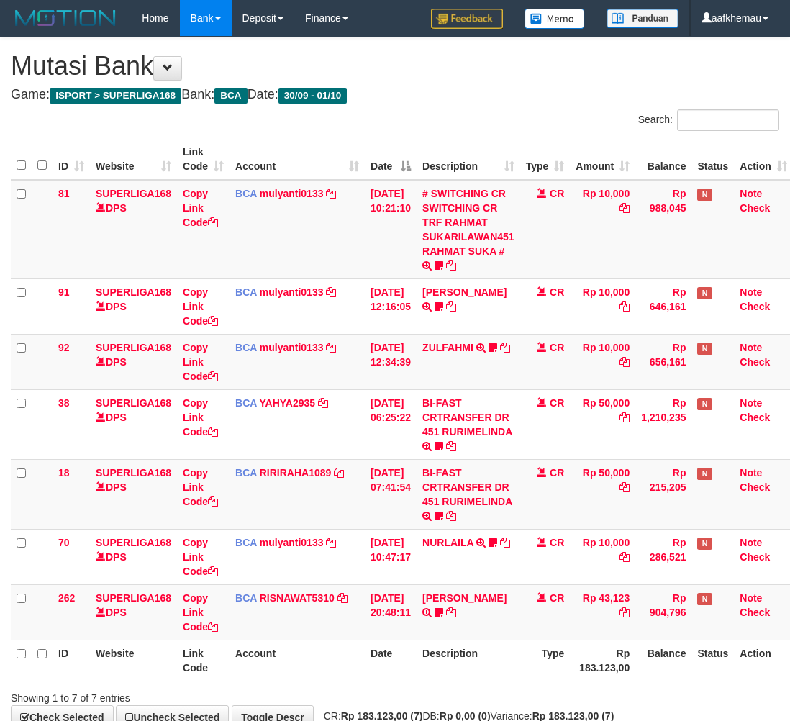
scroll to position [89, 12]
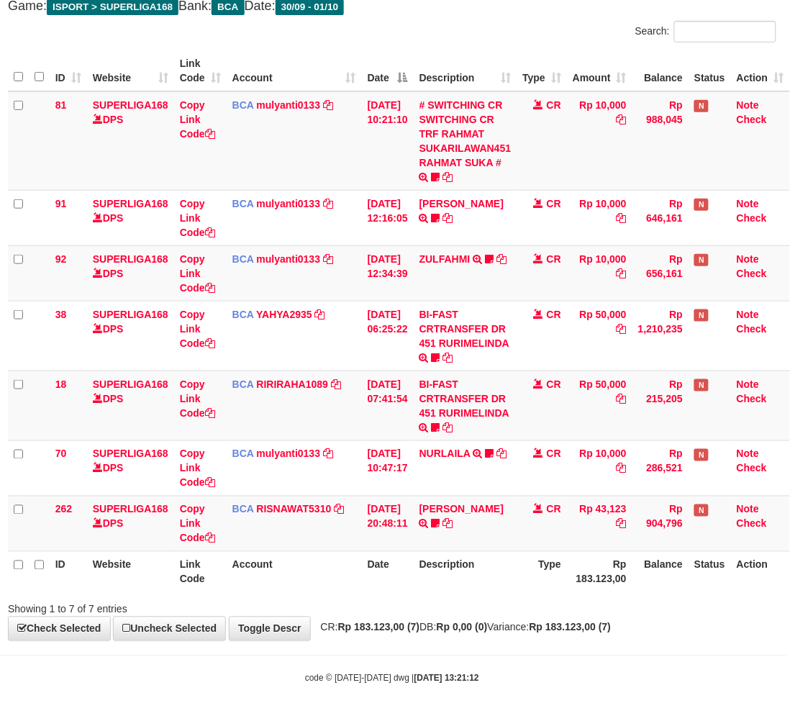
click at [511, 628] on span "CR: Rp 183.123,00 (7) DB: Rp 0,00 (0) Variance: Rp 183.123,00 (7)" at bounding box center [463, 628] width 298 height 12
click at [500, 4] on h4 "Game: ISPORT > SUPERLIGA168 Bank: BCA Date: 30/09 - 01/10" at bounding box center [392, 6] width 769 height 14
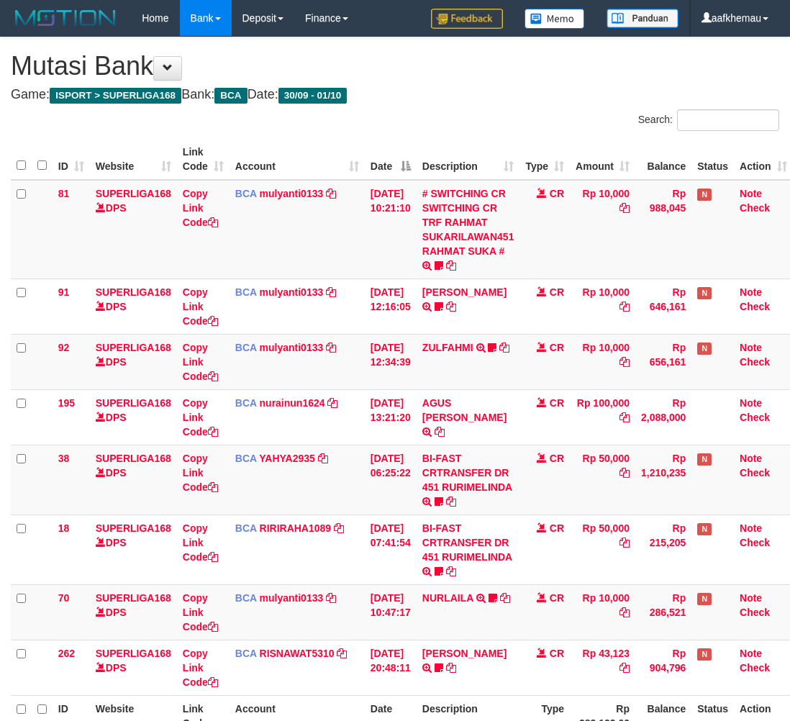
scroll to position [90, 12]
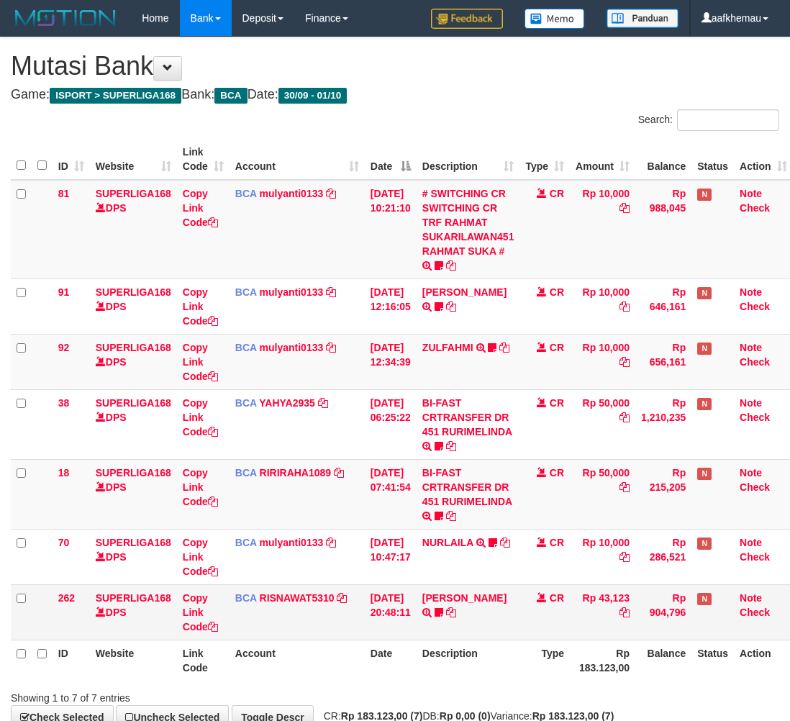
scroll to position [89, 12]
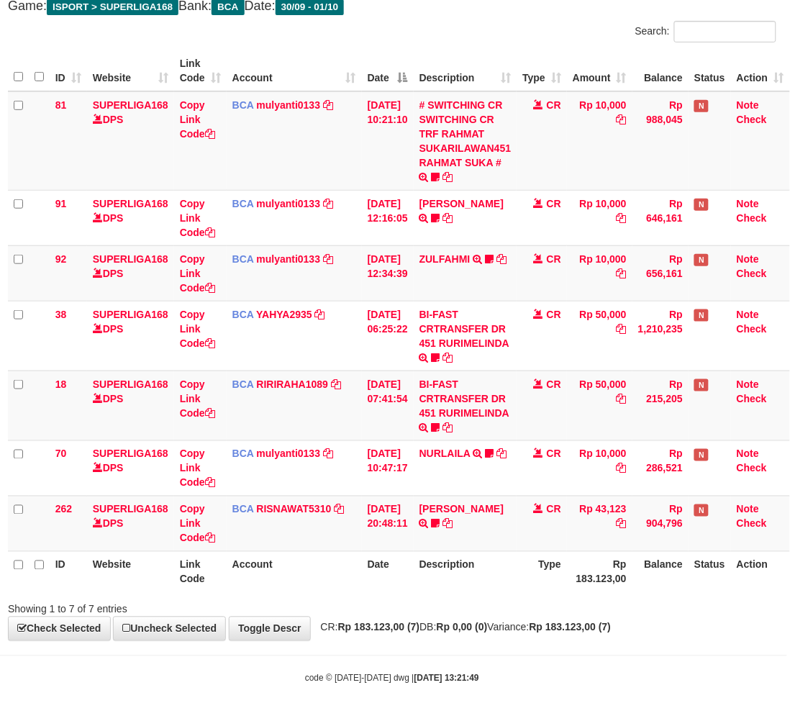
click at [549, 662] on body "Toggle navigation Home Bank Account List Load By Website Group [ISPORT] SUPERLI…" at bounding box center [392, 316] width 790 height 810
click at [469, 17] on div "**********" at bounding box center [392, 295] width 790 height 692
click at [495, 37] on div "Search:" at bounding box center [590, 33] width 374 height 25
click at [441, 14] on div "**********" at bounding box center [392, 295] width 790 height 692
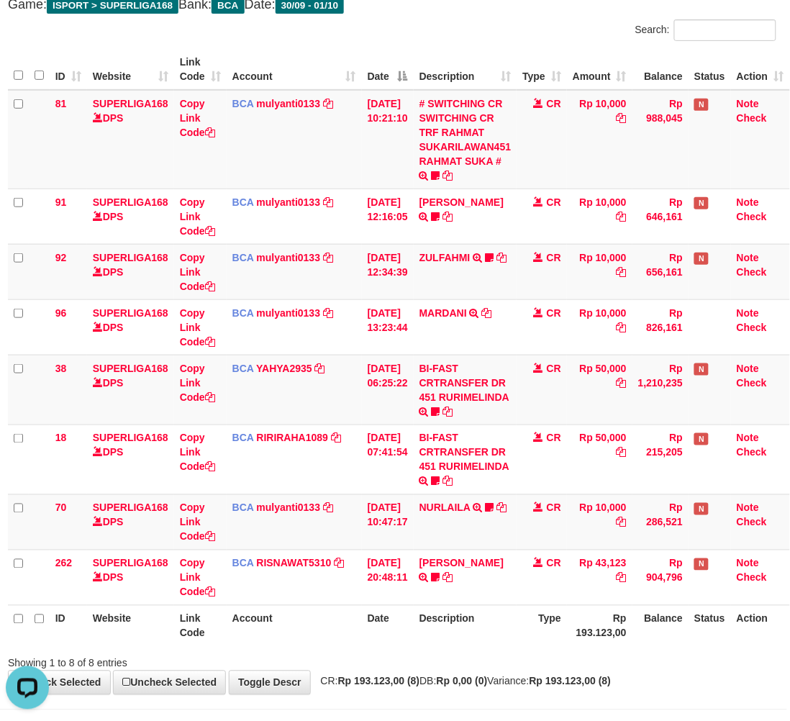
click at [475, 9] on h4 "Game: ISPORT > SUPERLIGA168 Bank: BCA Date: 30/09 - 01/10" at bounding box center [392, 5] width 769 height 14
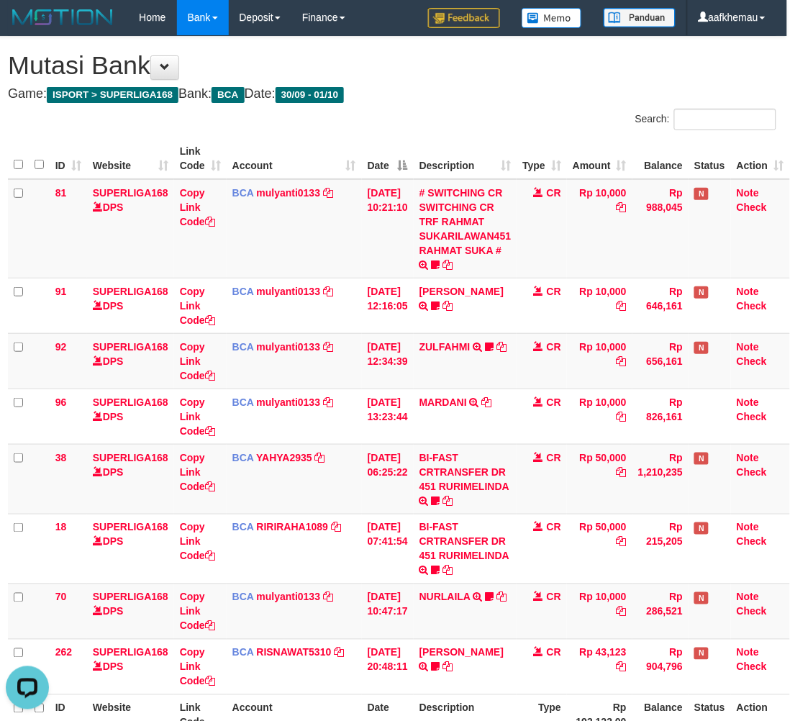
click at [506, 90] on h4 "Game: ISPORT > SUPERLIGA168 Bank: BCA Date: 30/09 - 01/10" at bounding box center [392, 94] width 769 height 14
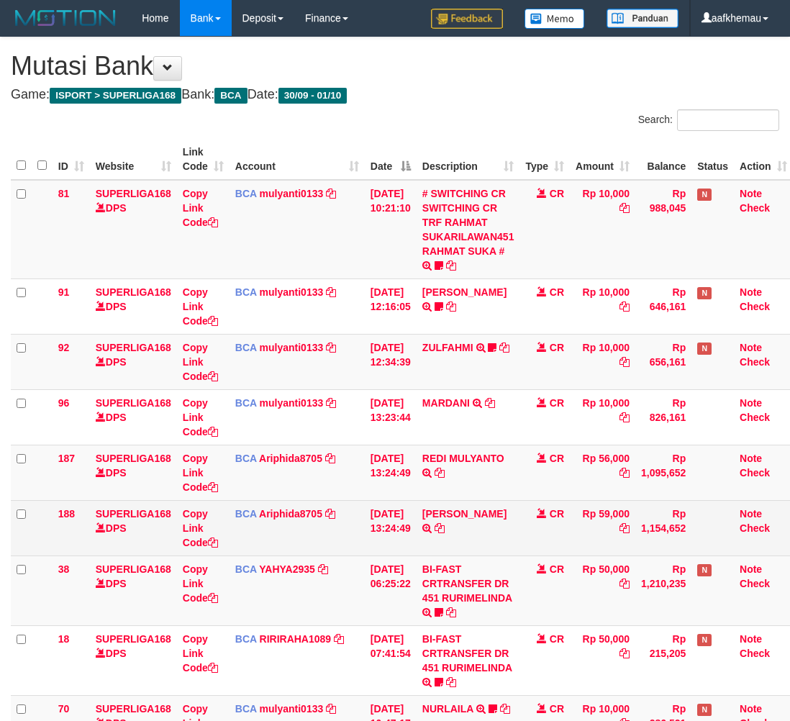
scroll to position [1, 12]
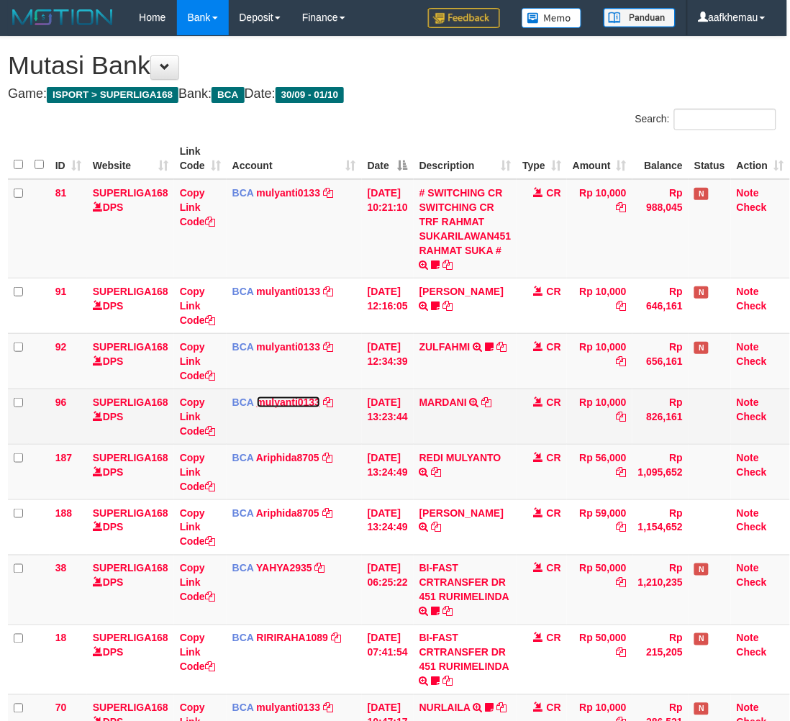
click at [297, 404] on link "mulyanti0133" at bounding box center [289, 403] width 64 height 12
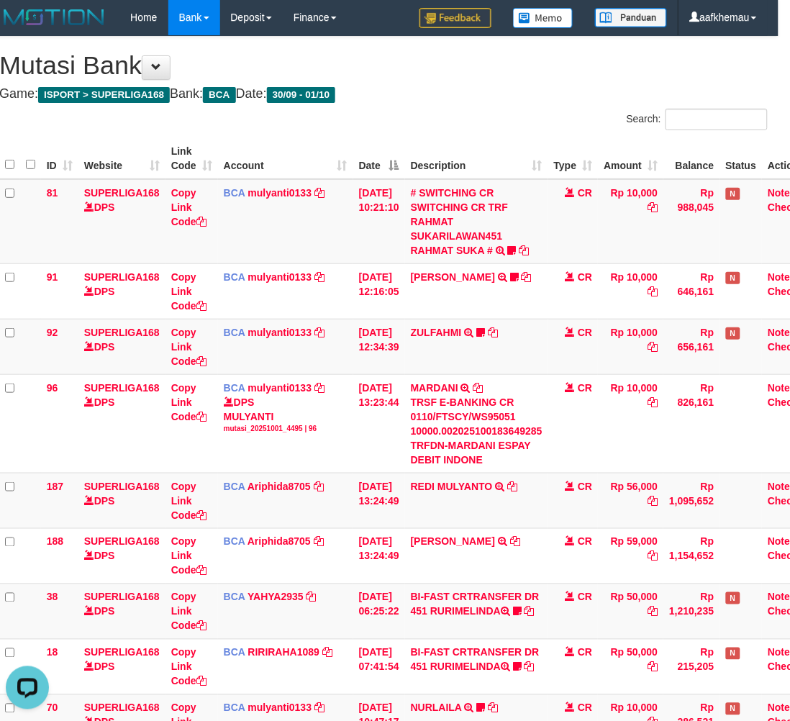
scroll to position [0, 0]
click at [502, 80] on div "**********" at bounding box center [383, 466] width 790 height 858
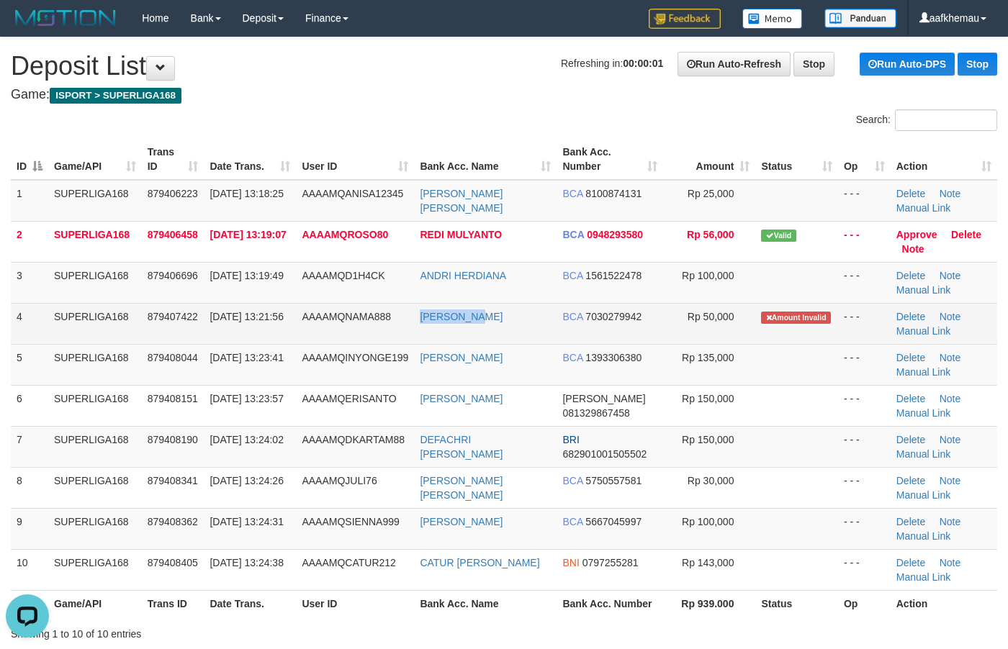
drag, startPoint x: 422, startPoint y: 315, endPoint x: 398, endPoint y: 315, distance: 23.8
click at [398, 315] on tr "4 SUPERLIGA168 879407422 01/10/2025 13:21:56 AAAAMQNAMA888 ADAM RAHIM BCA 70302…" at bounding box center [504, 323] width 986 height 41
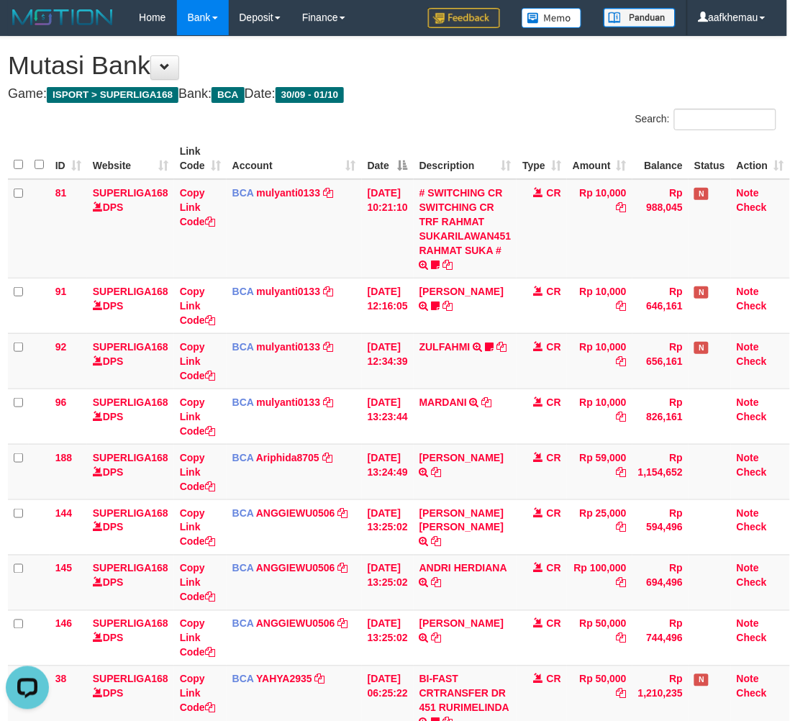
drag, startPoint x: 376, startPoint y: 48, endPoint x: 397, endPoint y: 58, distance: 23.5
click at [376, 48] on div "**********" at bounding box center [392, 521] width 790 height 969
click at [518, 98] on h4 "Game: ISPORT > SUPERLIGA168 Bank: BCA Date: 30/09 - 01/10" at bounding box center [392, 94] width 769 height 14
click at [517, 97] on h4 "Game: ISPORT > SUPERLIGA168 Bank: BCA Date: 30/09 - 01/10" at bounding box center [392, 94] width 769 height 14
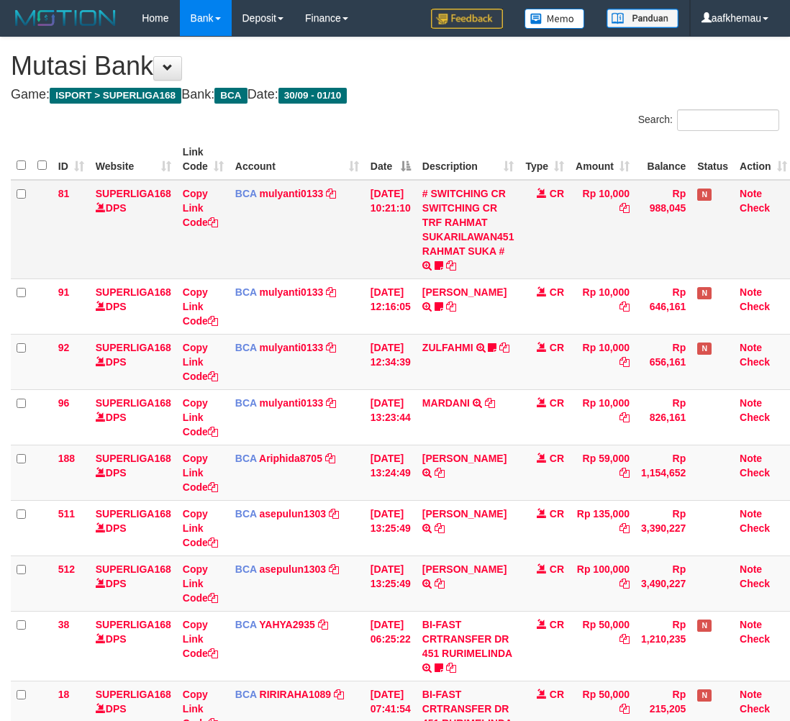
scroll to position [1, 12]
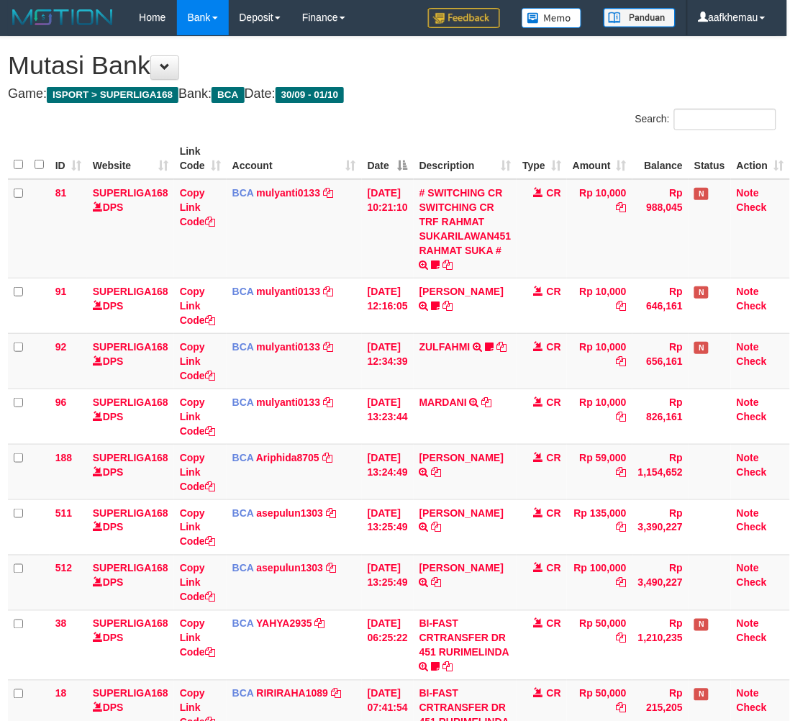
click at [502, 97] on h4 "Game: ISPORT > SUPERLIGA168 Bank: BCA Date: 30/09 - 01/10" at bounding box center [392, 94] width 769 height 14
click at [422, 69] on h1 "Mutasi Bank" at bounding box center [392, 65] width 769 height 29
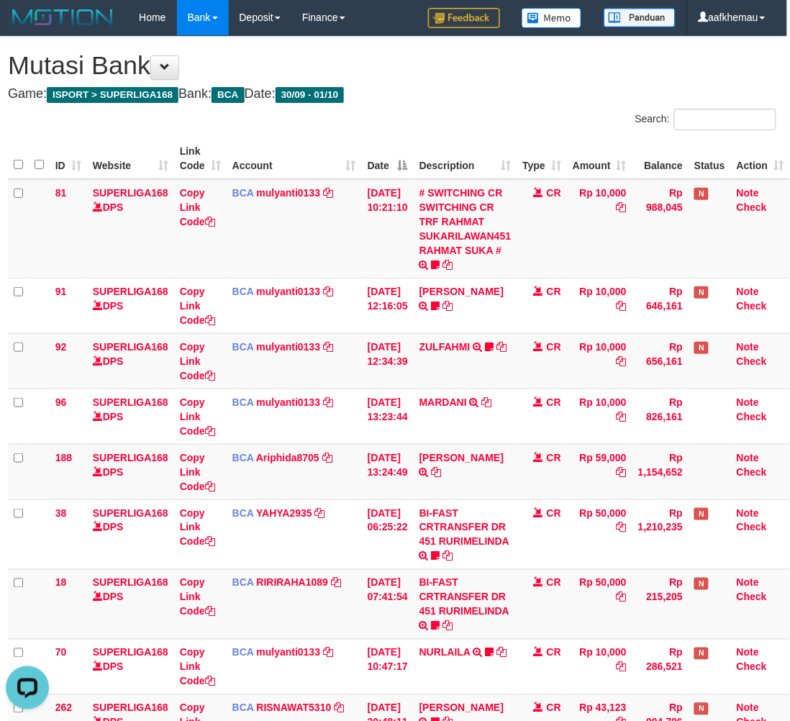
click at [598, 83] on div "**********" at bounding box center [392, 438] width 790 height 803
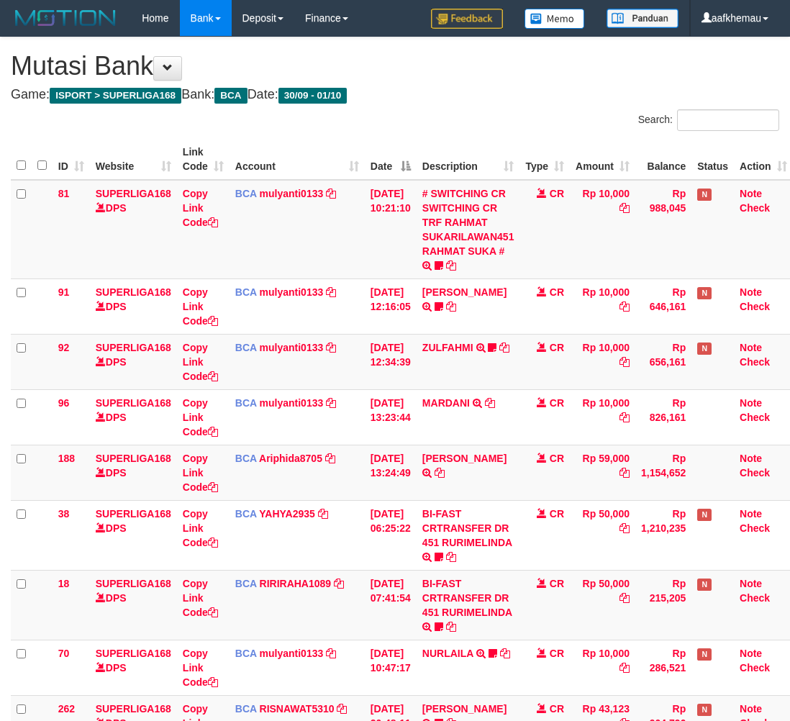
scroll to position [1, 12]
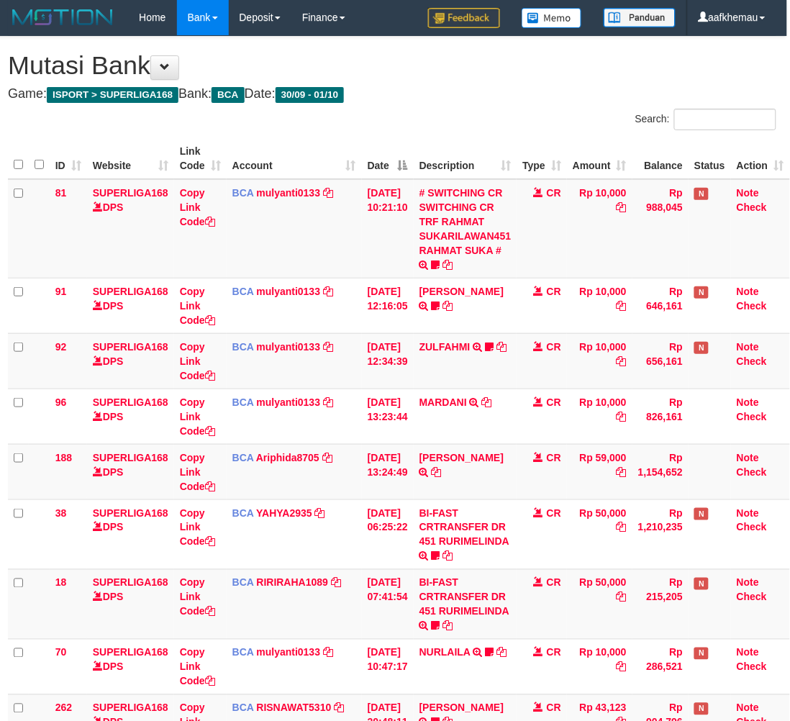
click at [546, 88] on h4 "Game: ISPORT > SUPERLIGA168 Bank: BCA Date: 30/09 - 01/10" at bounding box center [392, 94] width 769 height 14
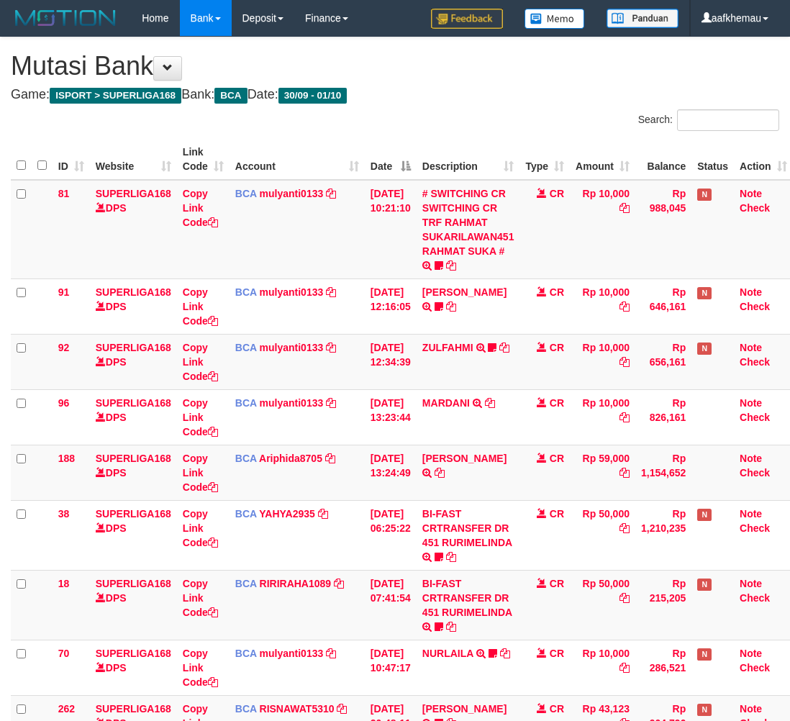
scroll to position [1, 12]
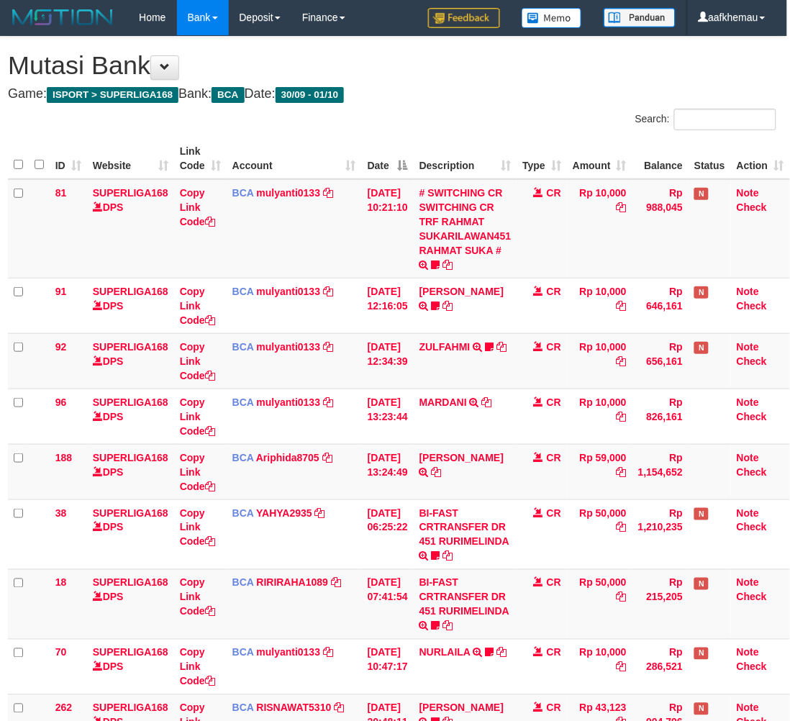
click at [465, 91] on h4 "Game: ISPORT > SUPERLIGA168 Bank: BCA Date: 30/09 - 01/10" at bounding box center [392, 94] width 769 height 14
click at [477, 80] on div "**********" at bounding box center [392, 438] width 790 height 803
click at [477, 97] on h4 "Game: ISPORT > SUPERLIGA168 Bank: BCA Date: 30/09 - 01/10" at bounding box center [392, 94] width 769 height 14
click at [473, 106] on div "**********" at bounding box center [392, 438] width 790 height 803
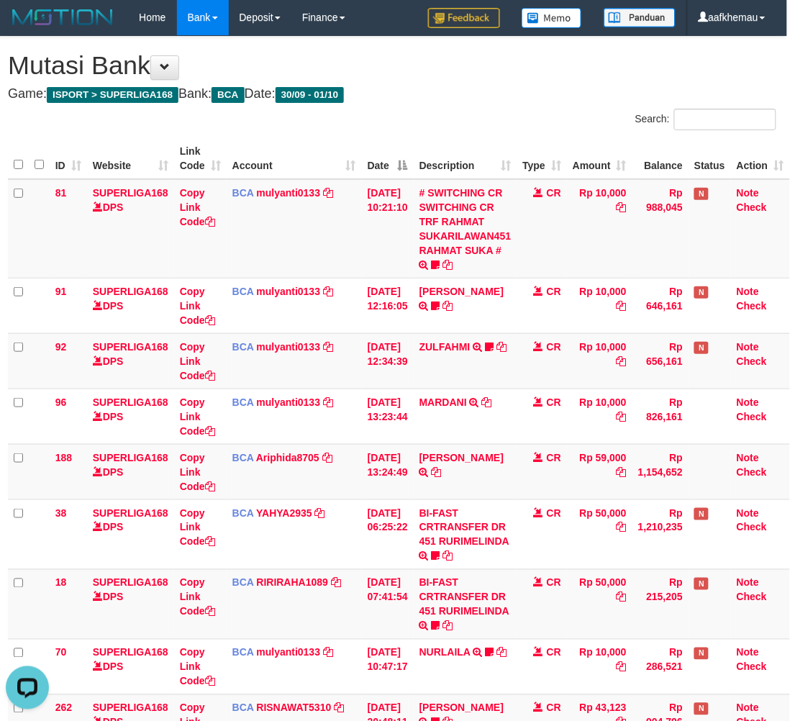
click at [472, 84] on div "**********" at bounding box center [392, 438] width 790 height 803
click at [483, 80] on div "**********" at bounding box center [392, 438] width 790 height 803
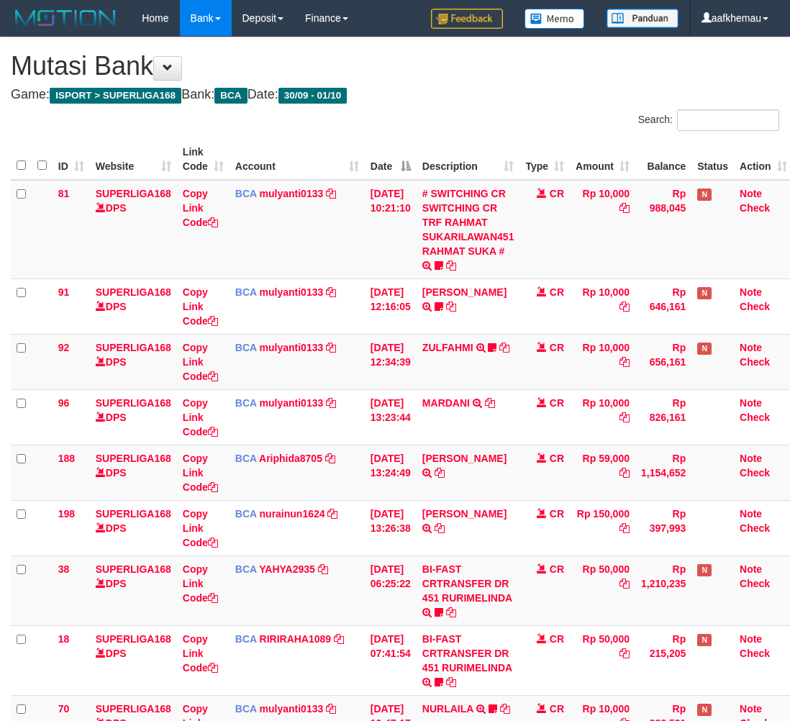
scroll to position [1, 12]
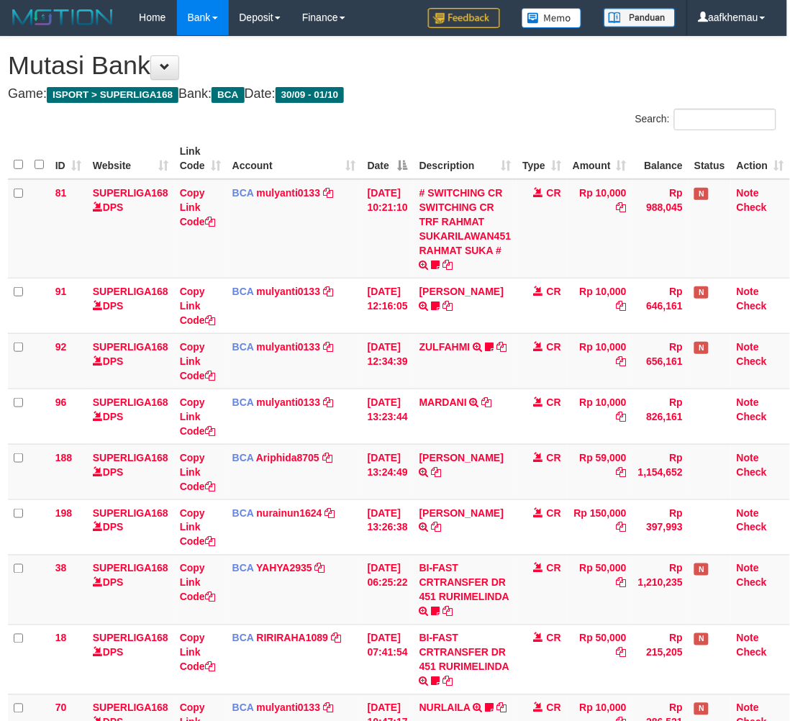
click at [479, 97] on h4 "Game: ISPORT > SUPERLIGA168 Bank: BCA Date: 30/09 - 01/10" at bounding box center [392, 94] width 769 height 14
click at [479, 96] on h4 "Game: ISPORT > SUPERLIGA168 Bank: BCA Date: 30/09 - 01/10" at bounding box center [392, 94] width 769 height 14
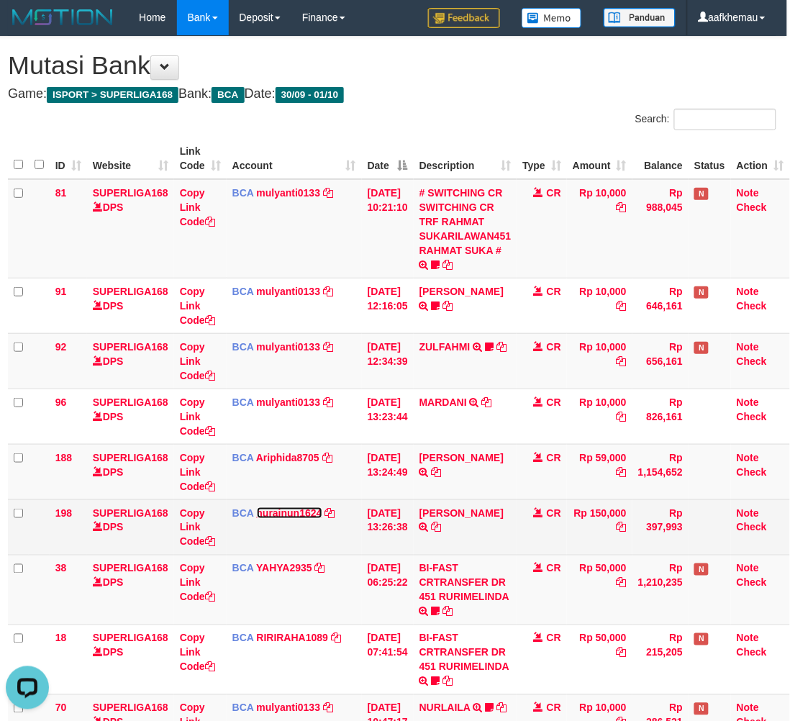
click at [282, 513] on link "nurainun1624" at bounding box center [290, 514] width 66 height 12
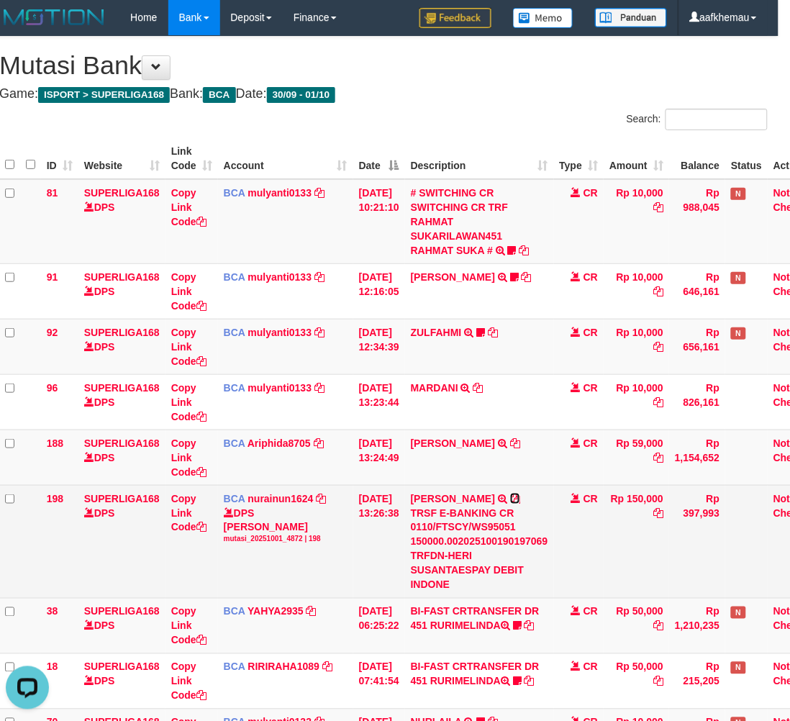
click at [519, 495] on icon at bounding box center [515, 499] width 10 height 10
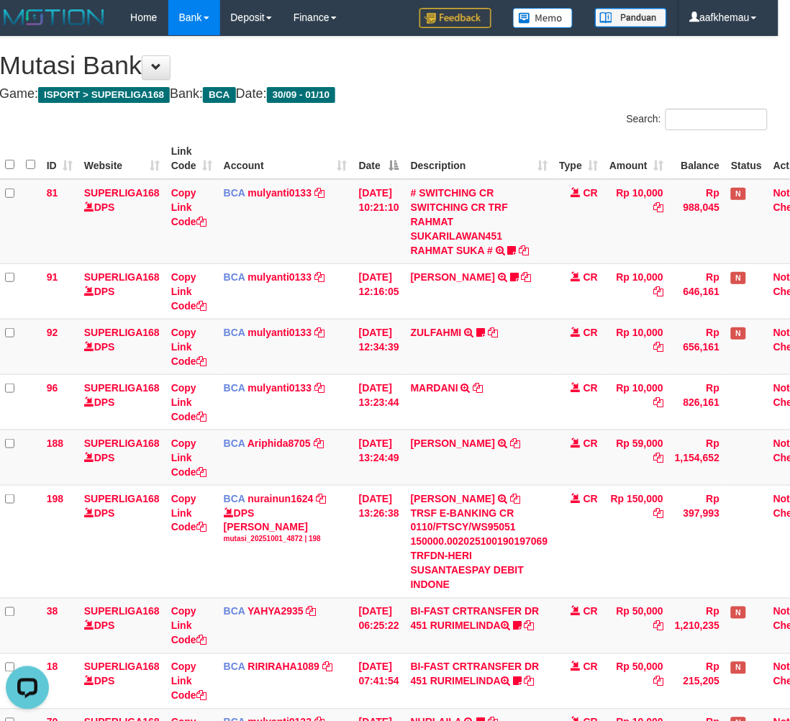
drag, startPoint x: 445, startPoint y: 68, endPoint x: 437, endPoint y: 61, distance: 10.7
click at [441, 66] on h1 "Mutasi Bank" at bounding box center [383, 65] width 769 height 29
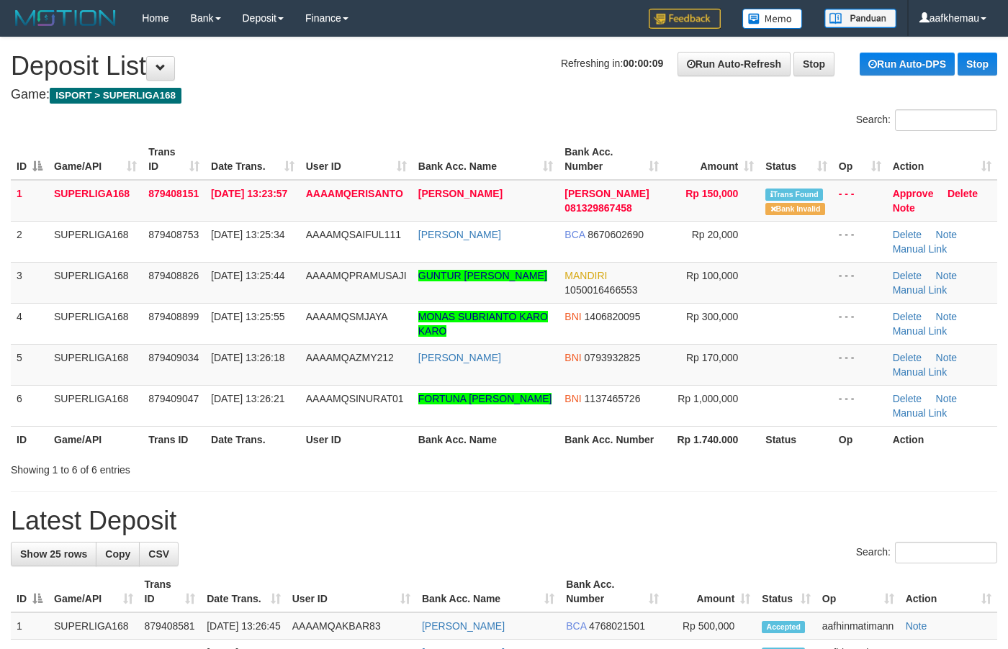
click at [357, 126] on div "Search:" at bounding box center [504, 121] width 1008 height 25
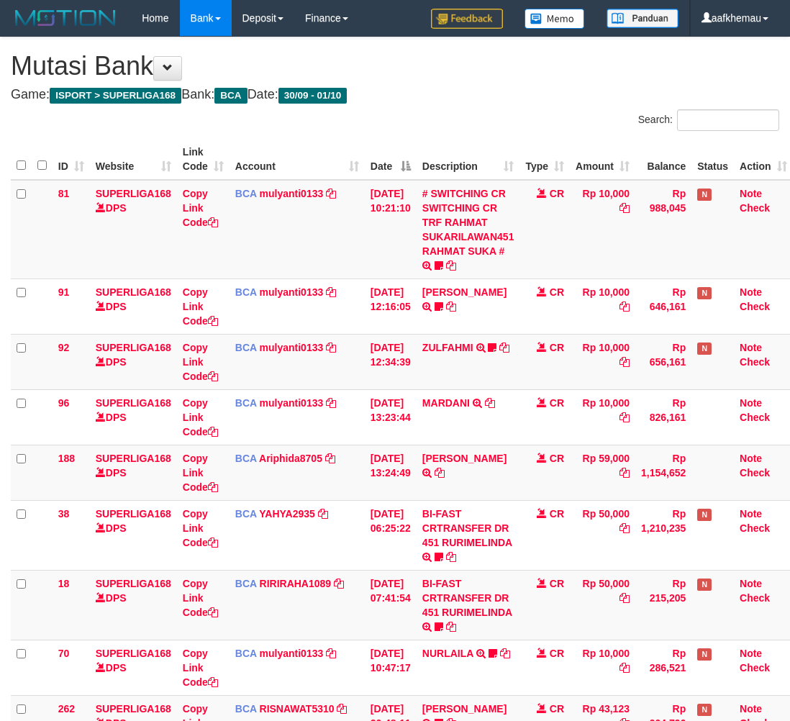
scroll to position [1, 12]
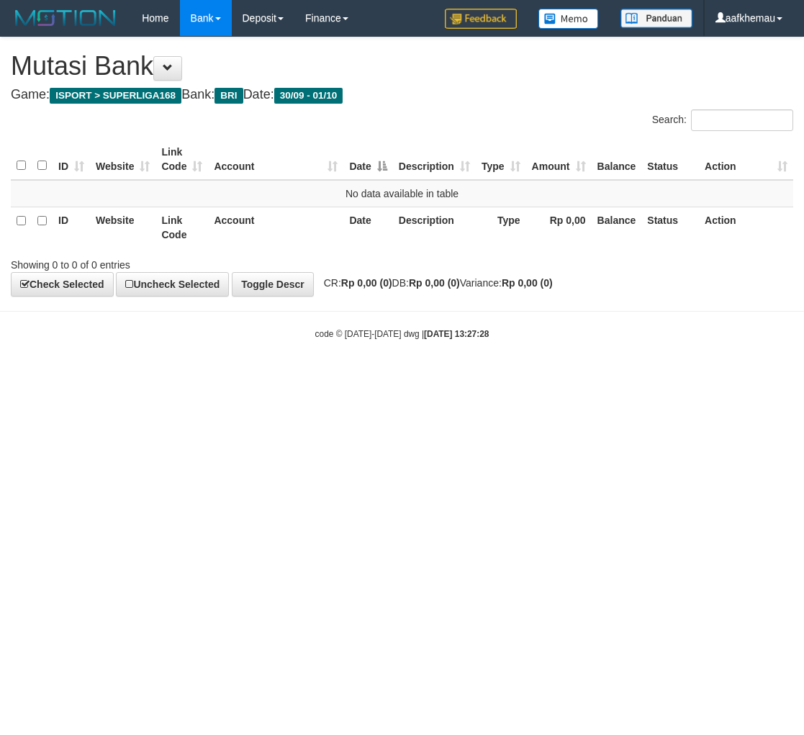
click at [564, 307] on body "Toggle navigation Home Bank Account List Load By Website Group [ISPORT] SUPERLI…" at bounding box center [402, 188] width 804 height 376
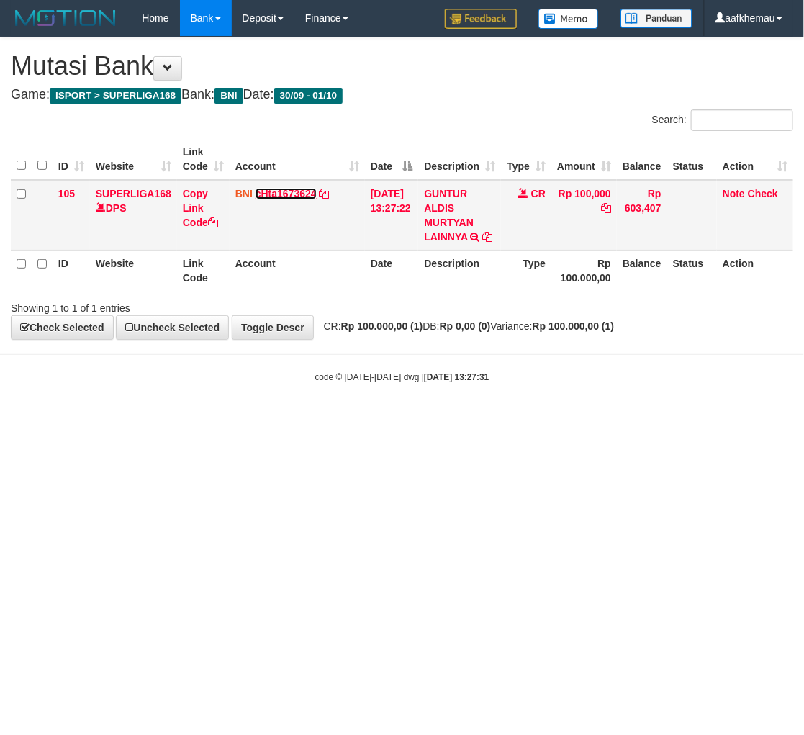
click at [292, 196] on link "cHta1673624" at bounding box center [286, 194] width 61 height 12
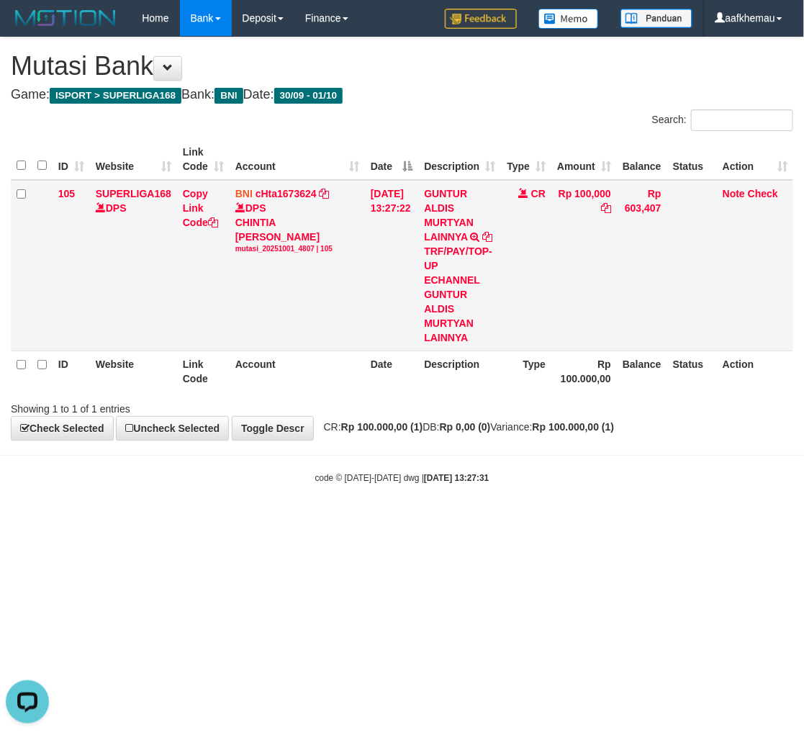
click at [469, 295] on div "TRF/PAY/TOP-UP ECHANNEL GUNTUR ALDIS MURTYAN LAINNYA" at bounding box center [459, 294] width 71 height 101
click at [468, 295] on div "TRF/PAY/TOP-UP ECHANNEL GUNTUR ALDIS MURTYAN LAINNYA" at bounding box center [459, 294] width 71 height 101
copy div "GUNTUR"
click at [603, 472] on div "code © 2012-2018 dwg | 2025/10/01 13:27:31" at bounding box center [402, 477] width 804 height 14
click at [639, 475] on div "code © 2012-2018 dwg | 2025/10/01 13:27:31" at bounding box center [402, 477] width 804 height 14
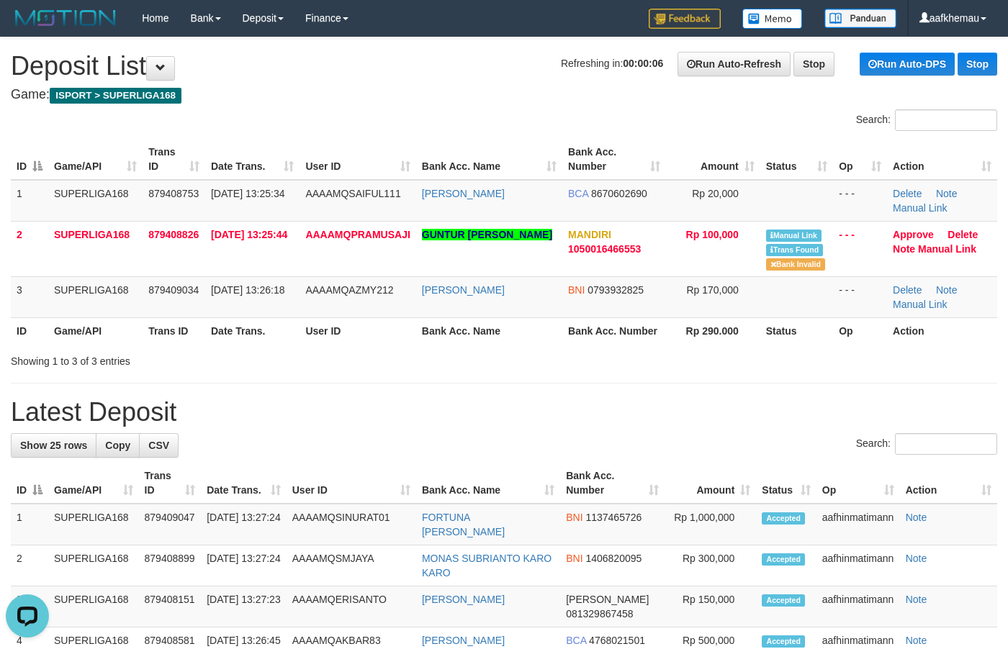
click at [260, 94] on h4 "Game: ISPORT > SUPERLIGA168" at bounding box center [504, 95] width 986 height 14
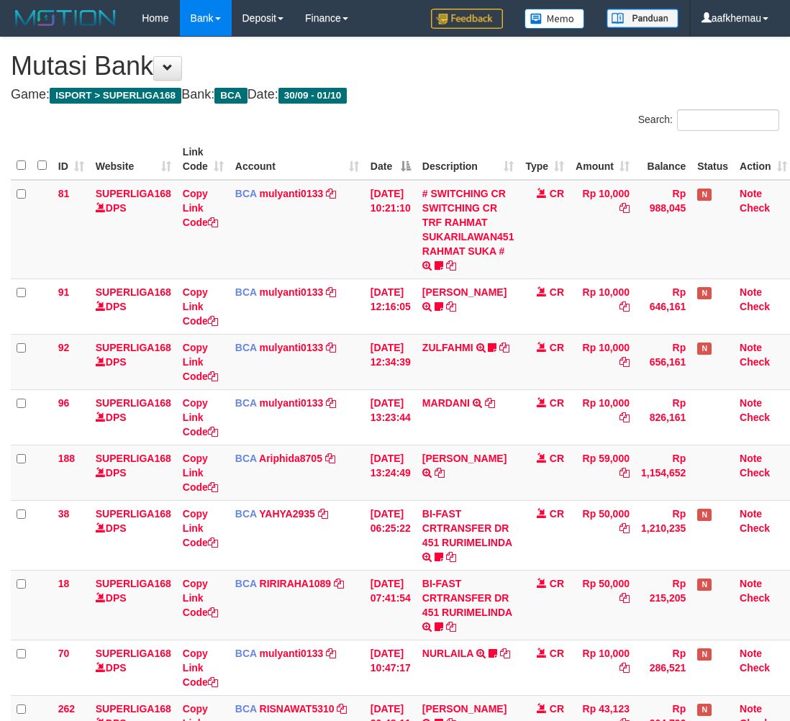
scroll to position [1, 12]
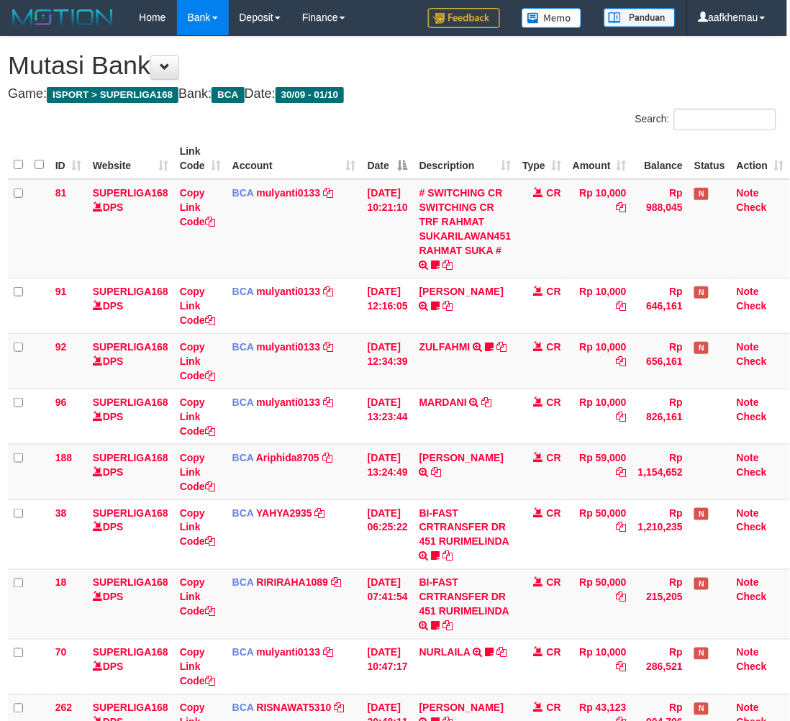
drag, startPoint x: 0, startPoint y: 0, endPoint x: 428, endPoint y: 48, distance: 431.0
click at [428, 48] on div "**********" at bounding box center [392, 438] width 790 height 803
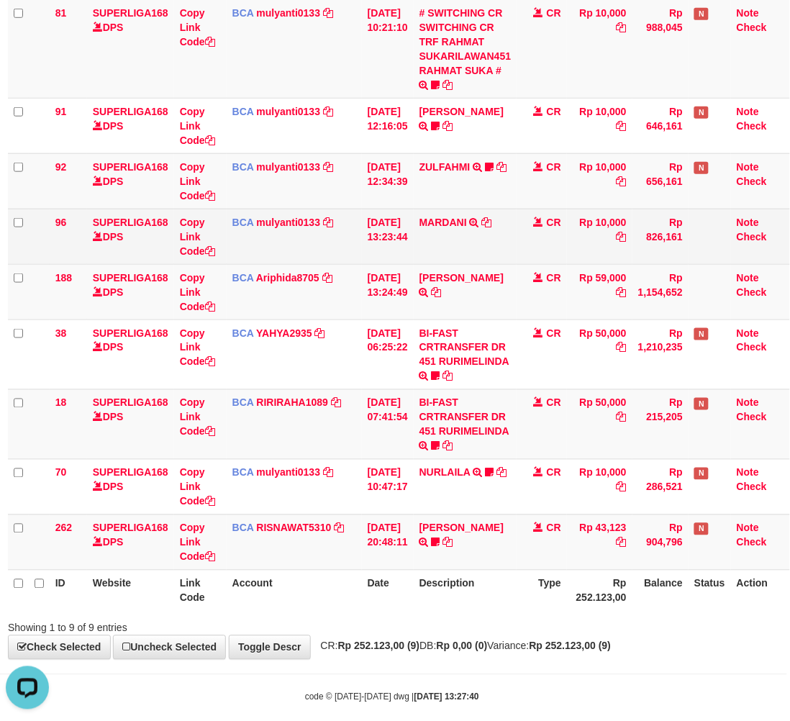
scroll to position [0, 12]
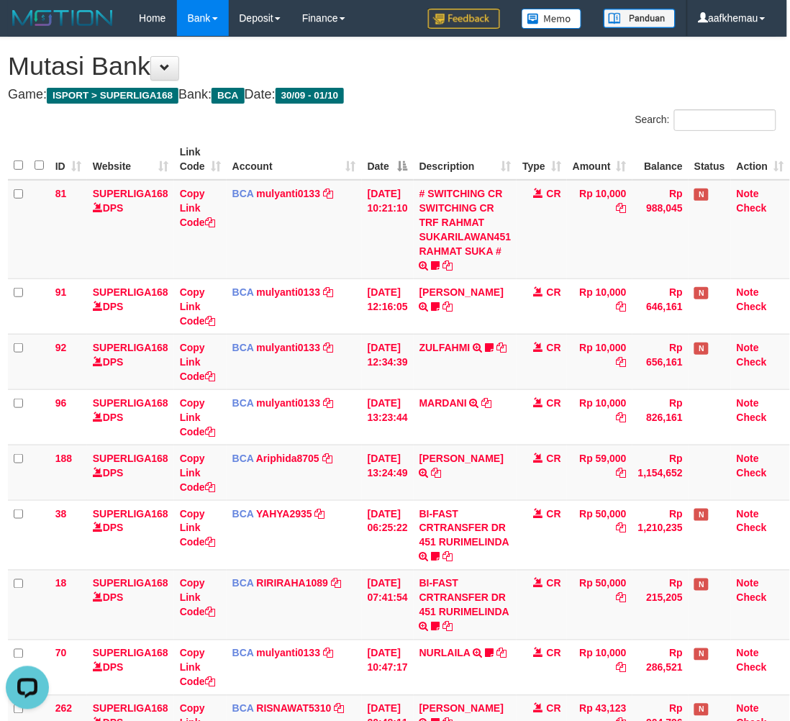
click at [454, 101] on h4 "Game: ISPORT > SUPERLIGA168 Bank: BCA Date: 30/09 - 01/10" at bounding box center [392, 95] width 769 height 14
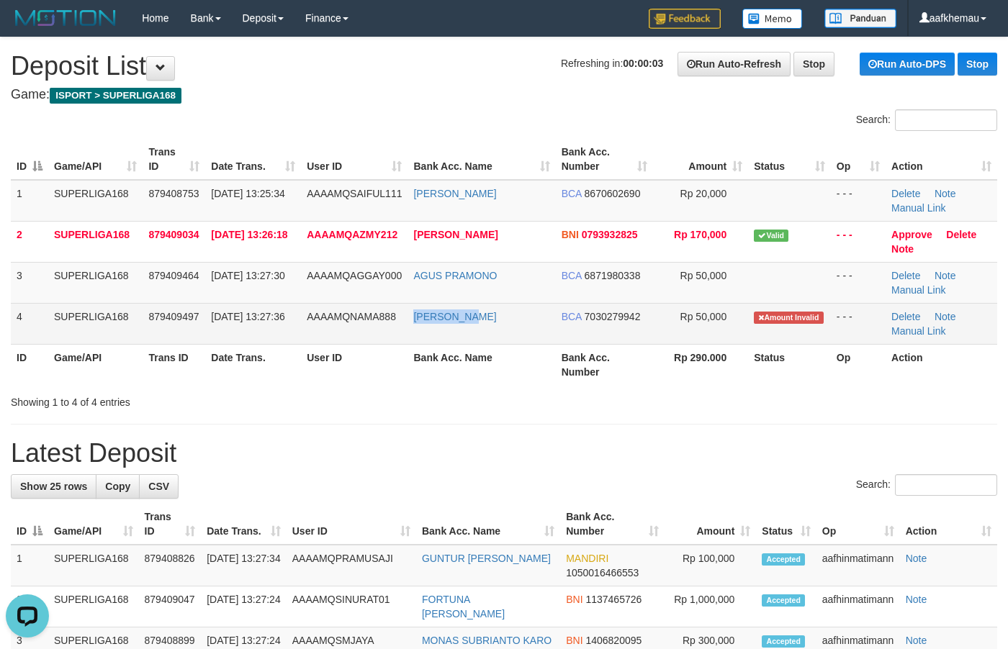
copy link "[PERSON_NAME]"
drag, startPoint x: 520, startPoint y: 319, endPoint x: 411, endPoint y: 329, distance: 109.2
click at [411, 329] on td "[PERSON_NAME]" at bounding box center [481, 323] width 148 height 41
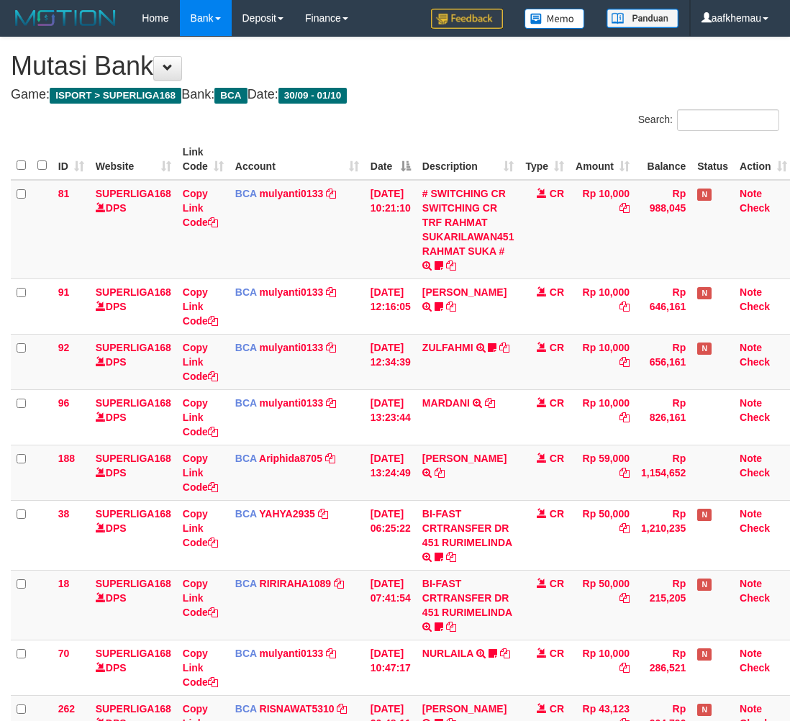
scroll to position [0, 12]
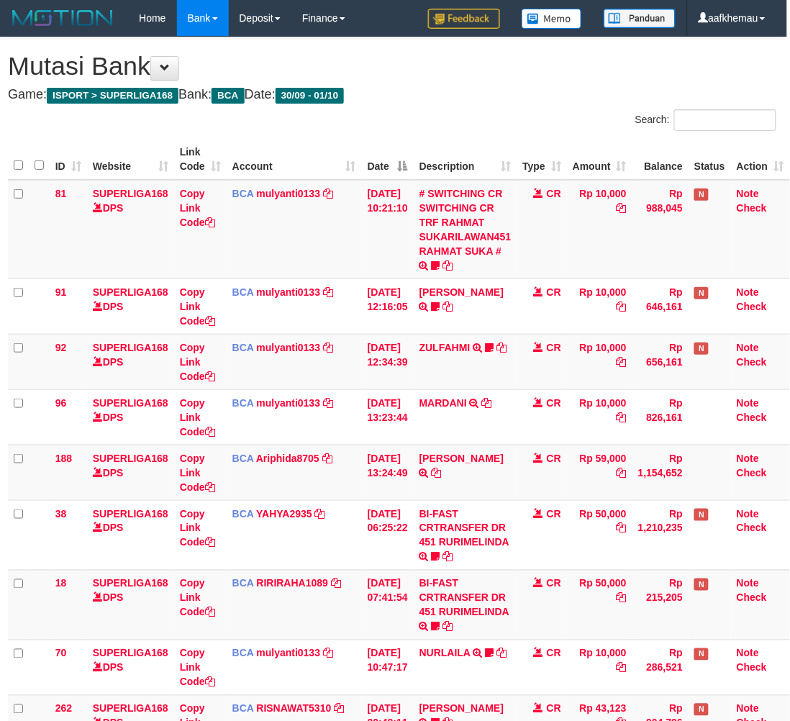
click at [444, 52] on h1 "Mutasi Bank" at bounding box center [392, 66] width 769 height 29
click at [441, 55] on h1 "Mutasi Bank" at bounding box center [392, 66] width 769 height 29
click at [513, 59] on h1 "Mutasi Bank" at bounding box center [392, 66] width 769 height 29
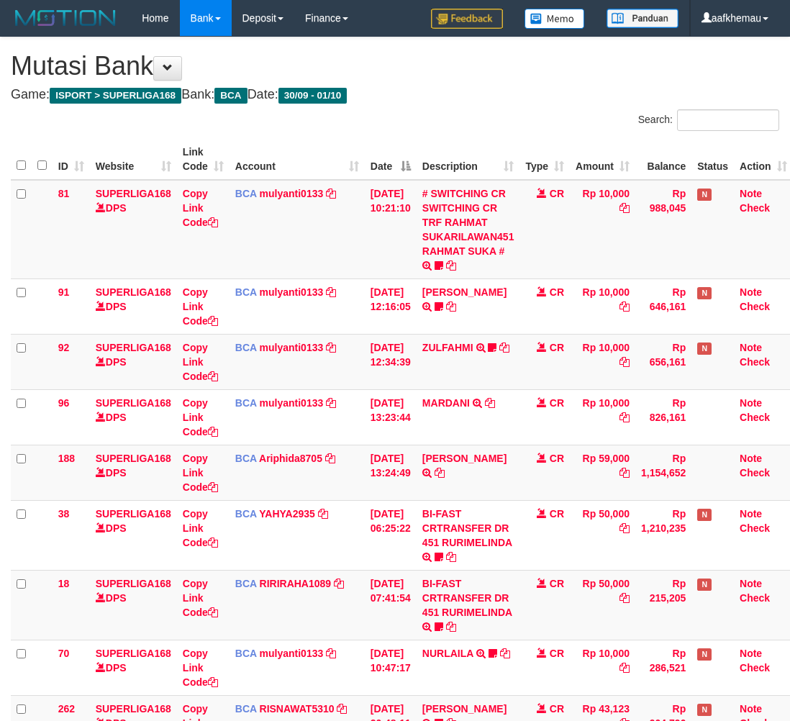
scroll to position [0, 12]
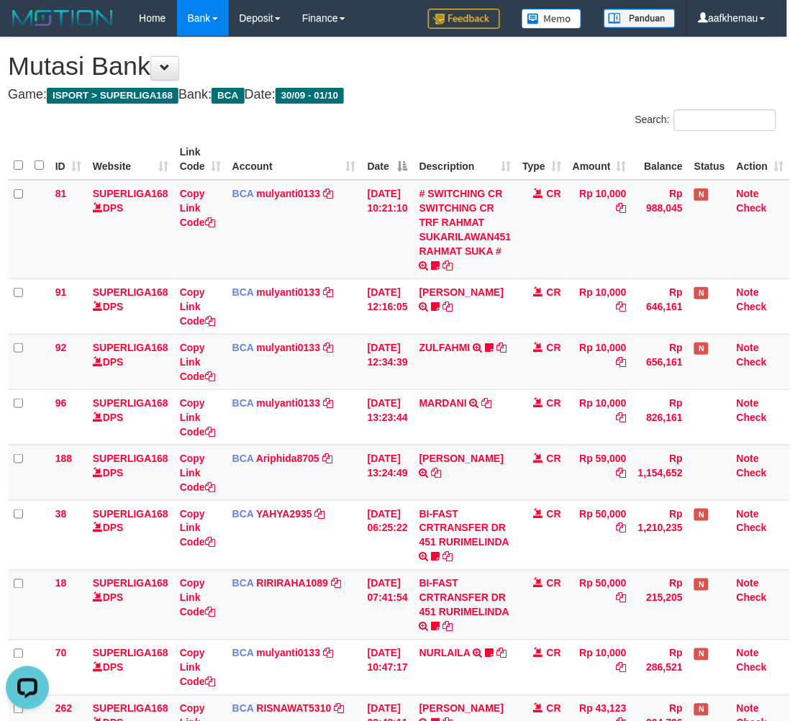
click at [436, 142] on th "Description" at bounding box center [466, 159] width 104 height 41
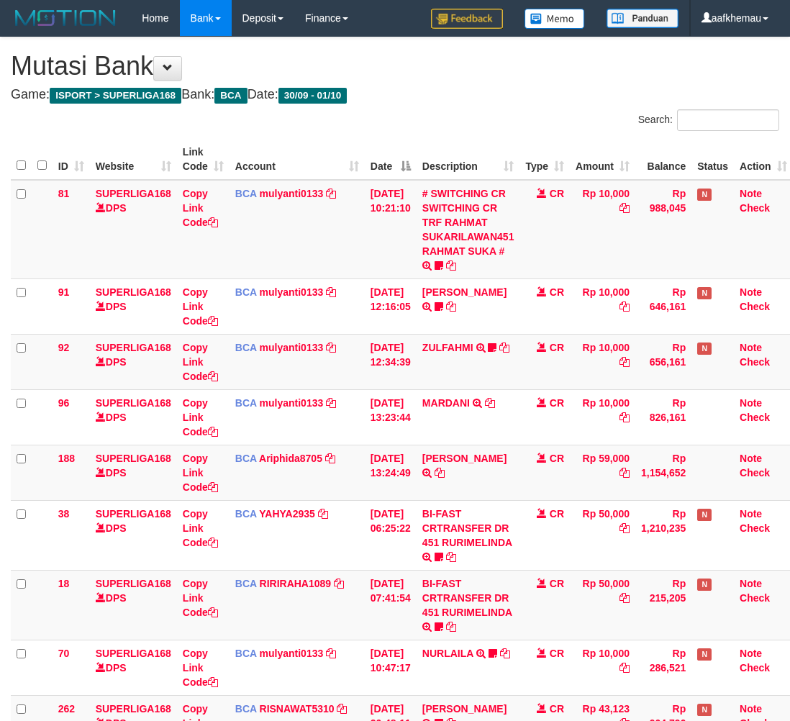
scroll to position [0, 12]
